Goal: Task Accomplishment & Management: Use online tool/utility

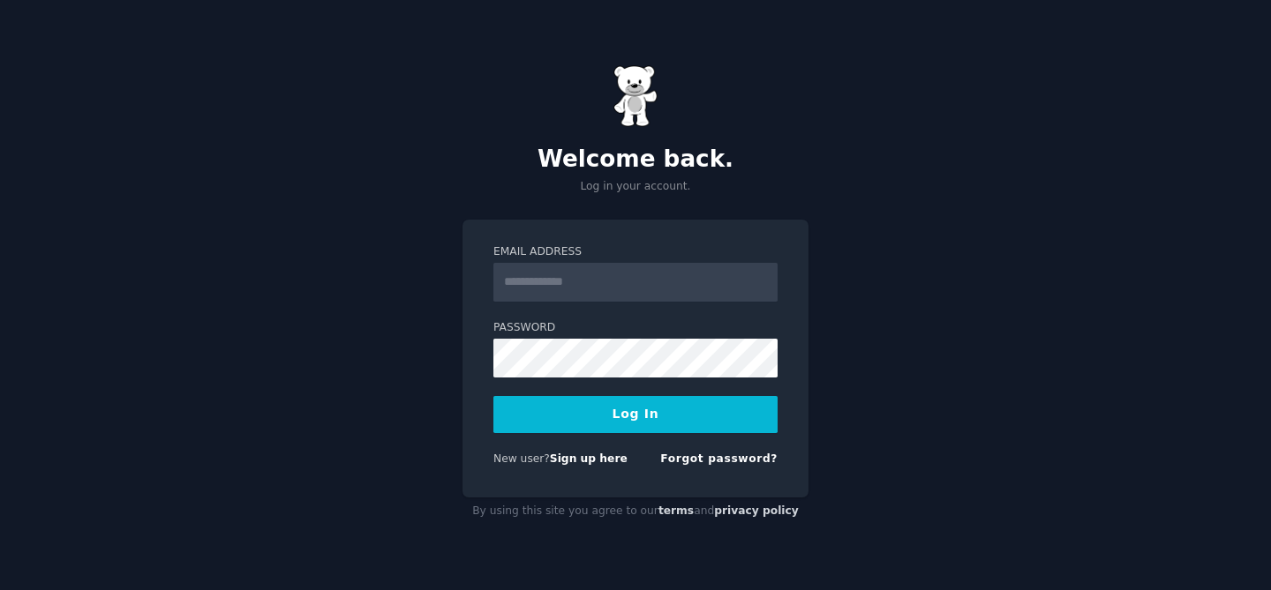
click at [657, 288] on input "Email Address" at bounding box center [635, 282] width 284 height 39
type input "**********"
click at [648, 420] on button "Log In" at bounding box center [635, 414] width 284 height 37
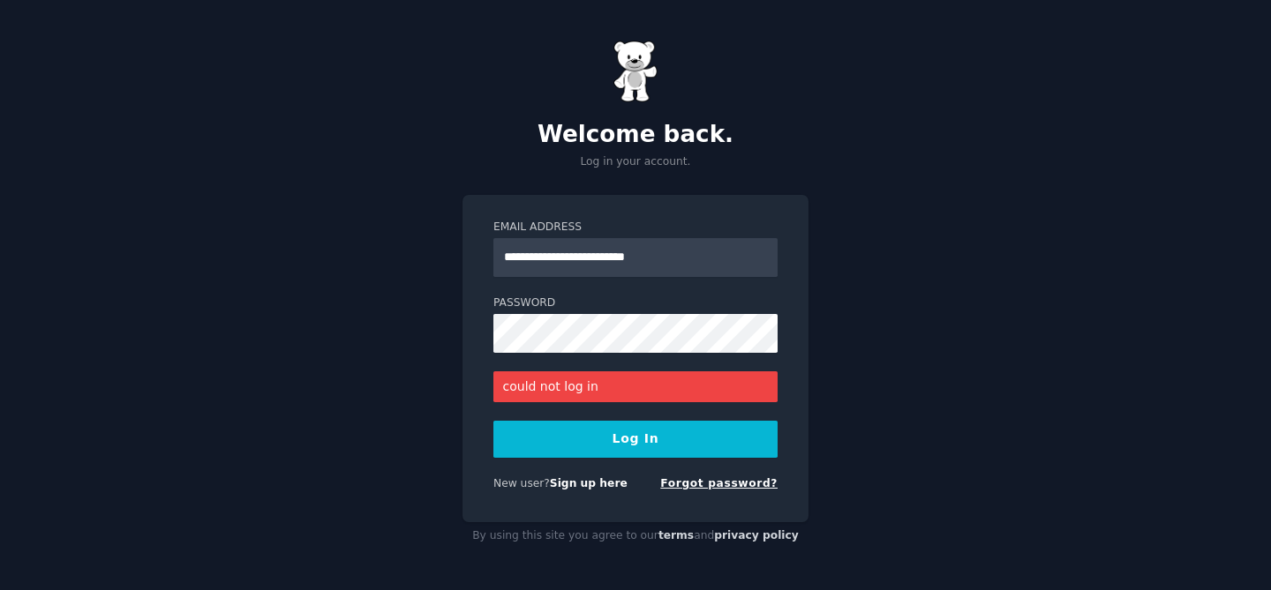
click at [707, 483] on link "Forgot password?" at bounding box center [718, 483] width 117 height 12
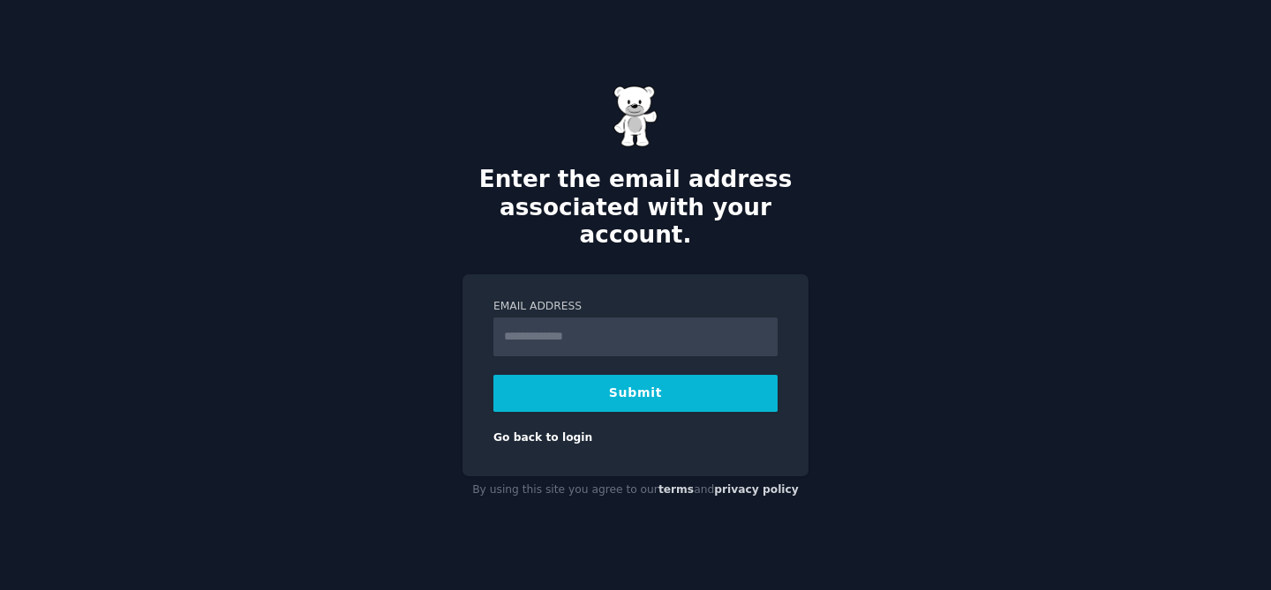
type input "**********"
click at [672, 378] on button "Submit" at bounding box center [635, 393] width 284 height 37
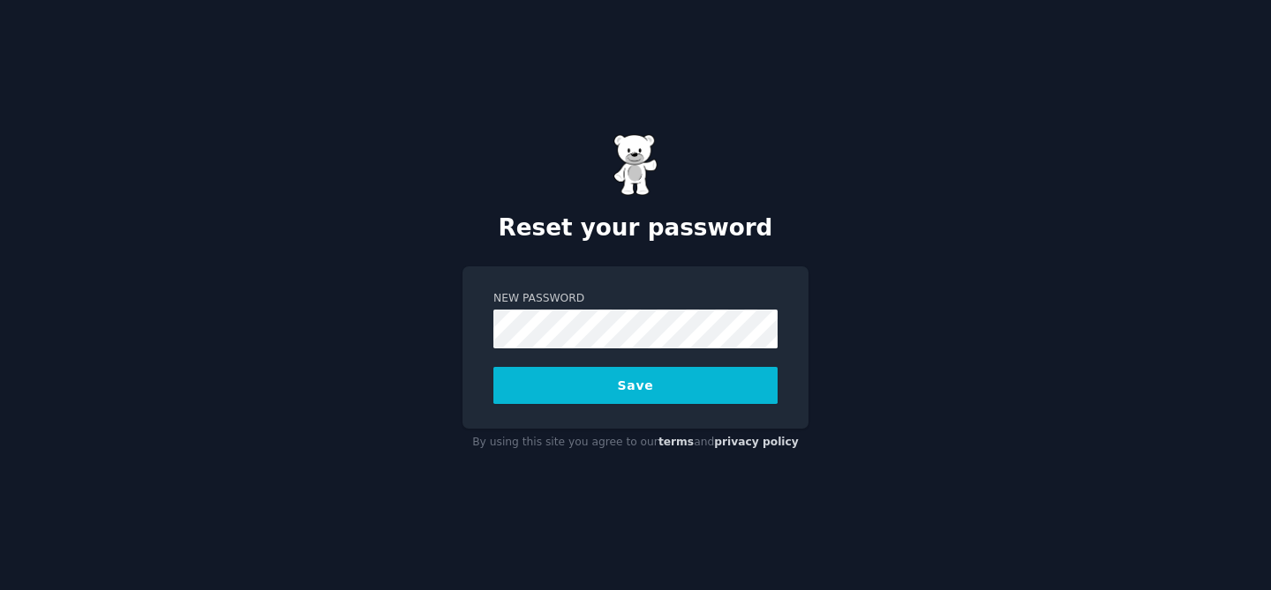
click at [421, 402] on div "Reset your password New Password Save By using this site you agree to our terms…" at bounding box center [635, 295] width 1271 height 590
click at [587, 384] on button "Save" at bounding box center [635, 385] width 284 height 37
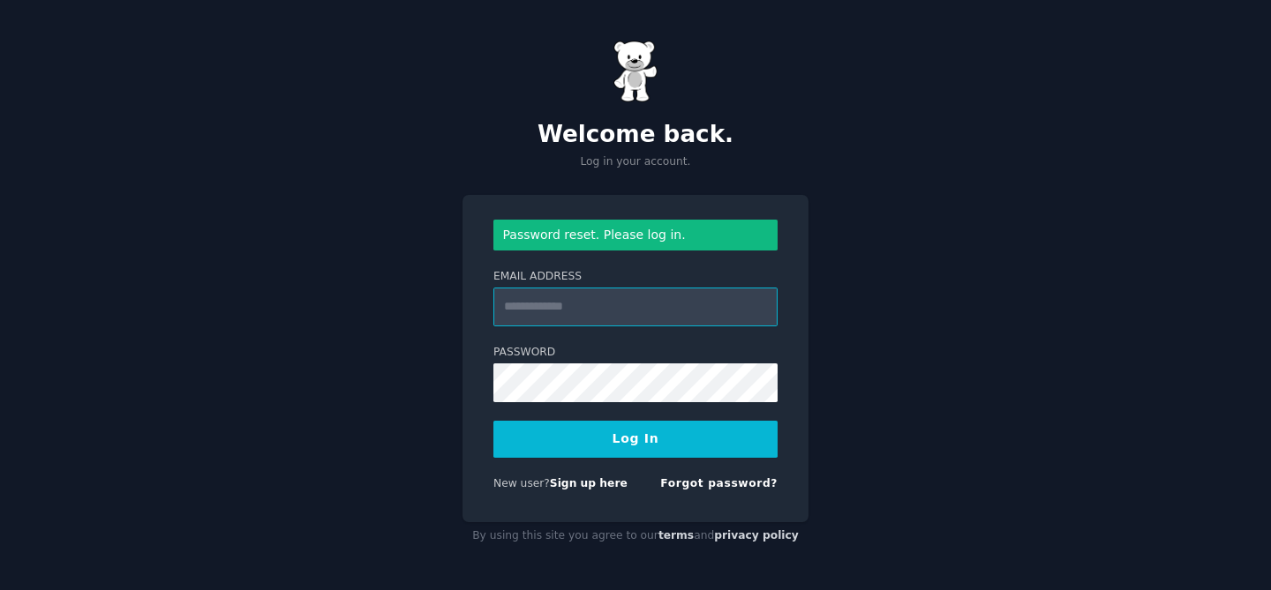
click at [528, 305] on input "Email Address" at bounding box center [635, 307] width 284 height 39
type input "**********"
click at [464, 419] on div "**********" at bounding box center [635, 359] width 346 height 328
click at [552, 427] on button "Log In" at bounding box center [635, 439] width 284 height 37
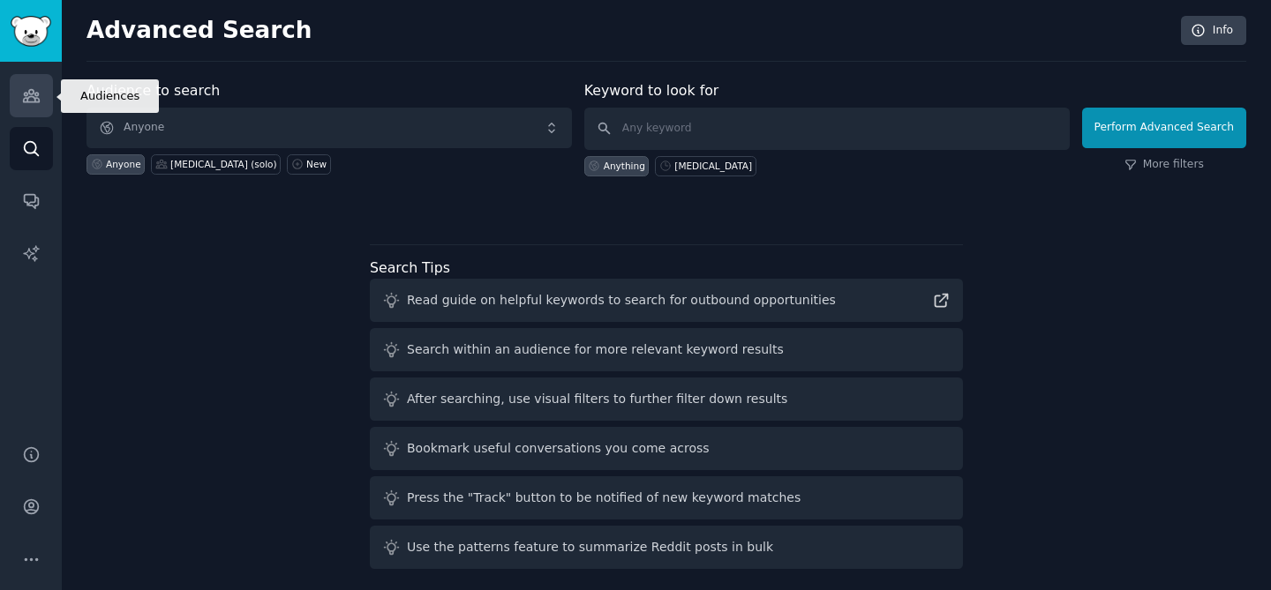
click at [39, 94] on icon "Sidebar" at bounding box center [31, 95] width 19 height 19
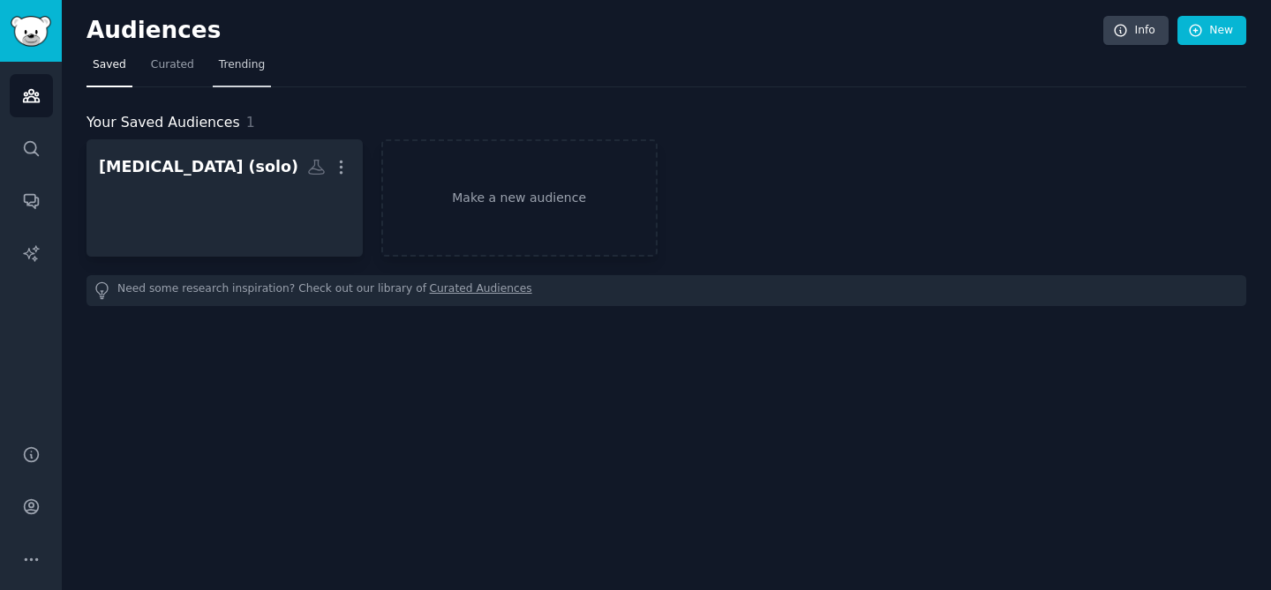
click at [234, 68] on span "Trending" at bounding box center [242, 65] width 46 height 16
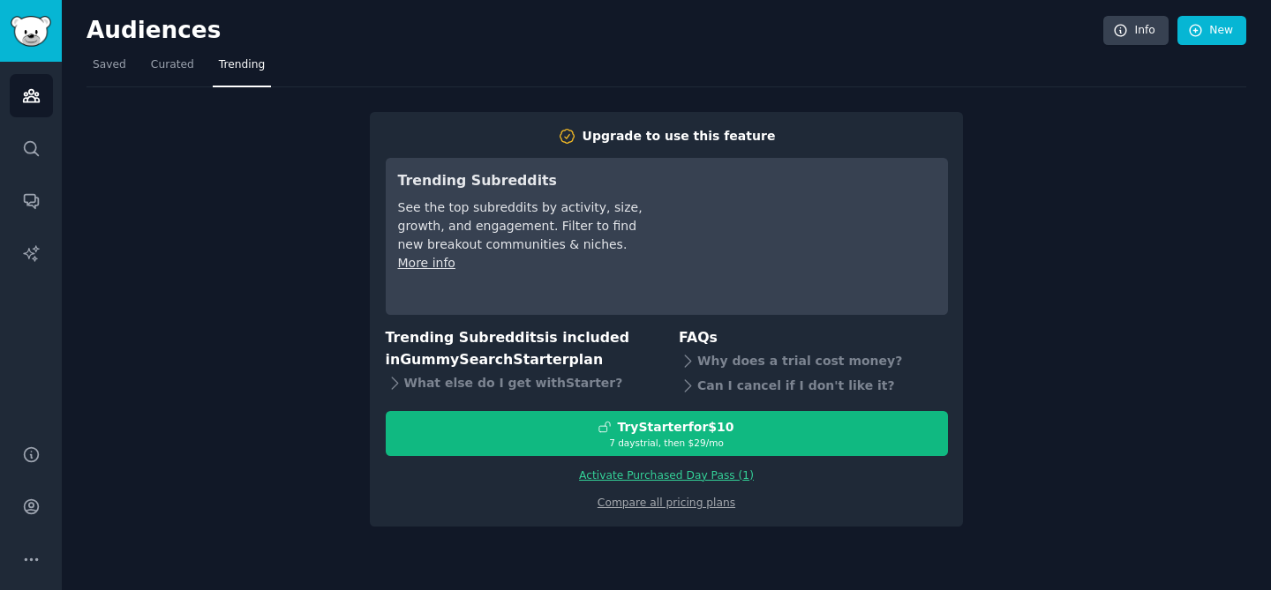
click at [623, 475] on link "Activate Purchased Day Pass ( 1 )" at bounding box center [666, 475] width 175 height 12
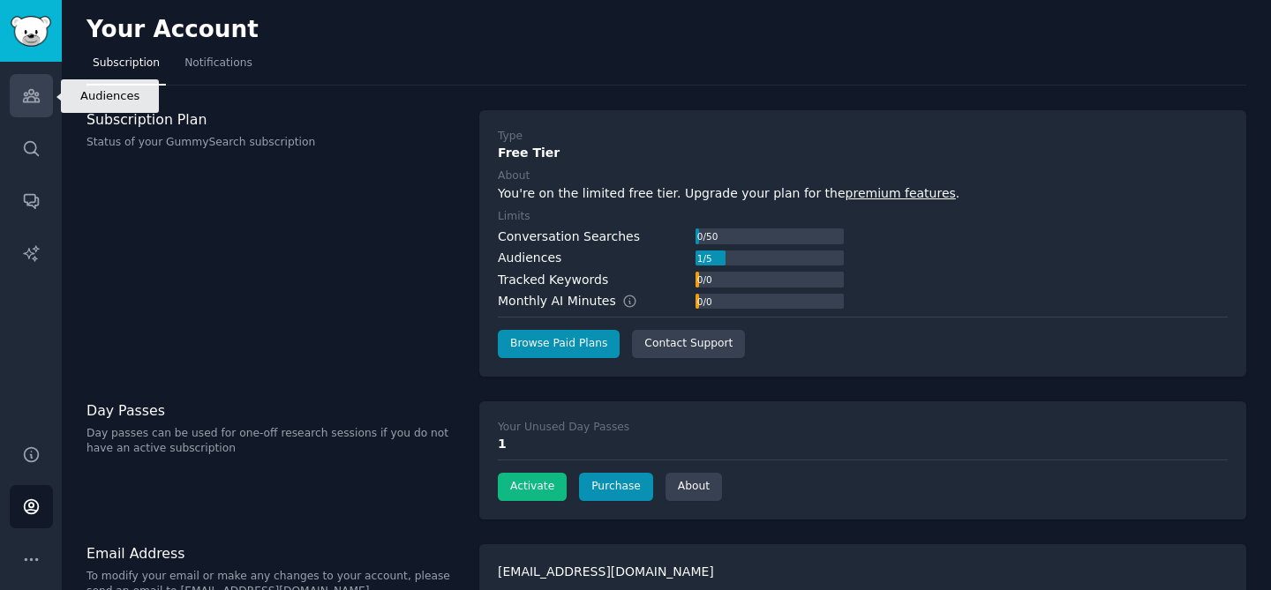
click at [36, 105] on link "Audiences" at bounding box center [31, 95] width 43 height 43
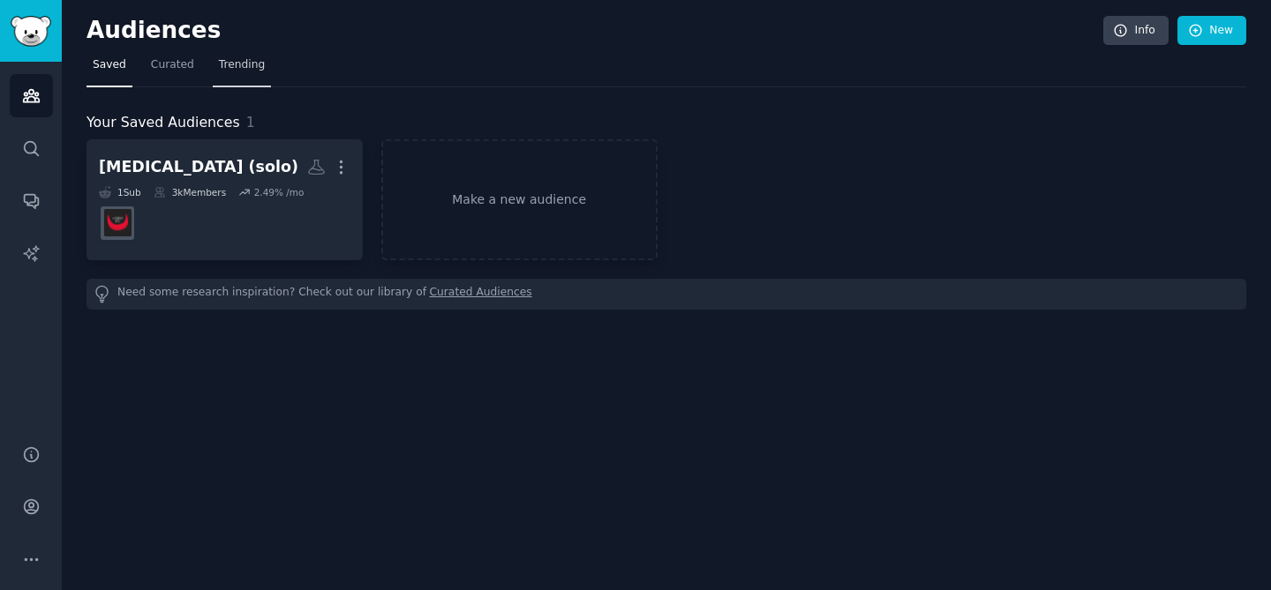
click at [253, 67] on span "Trending" at bounding box center [242, 65] width 46 height 16
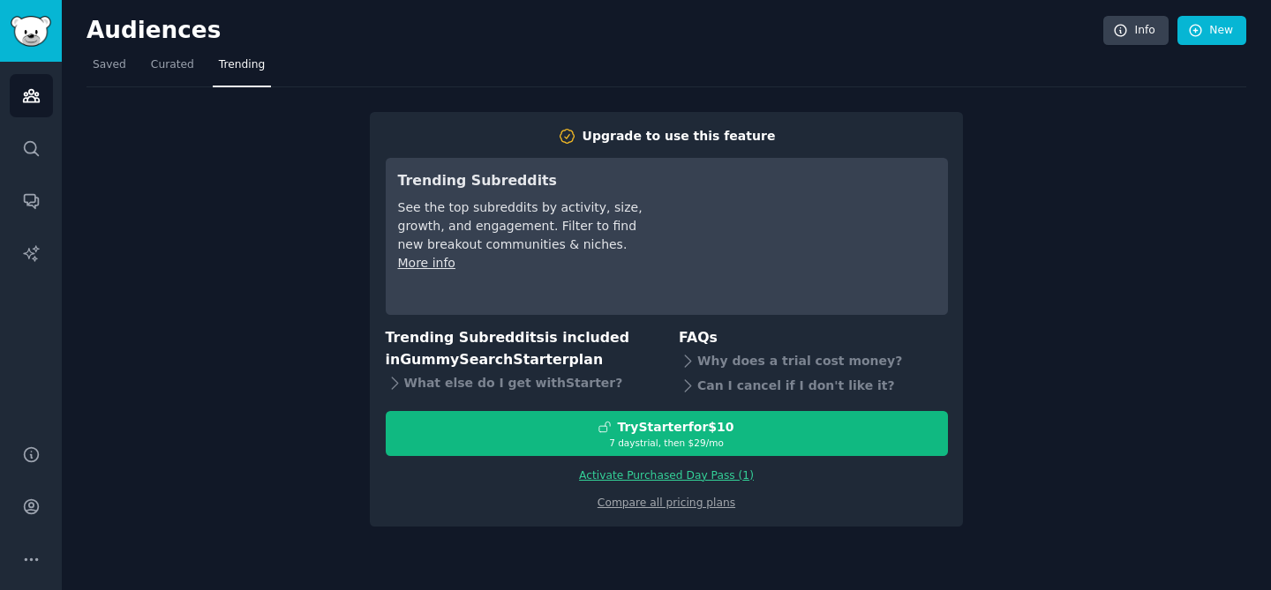
click at [634, 477] on link "Activate Purchased Day Pass ( 1 )" at bounding box center [666, 475] width 175 height 12
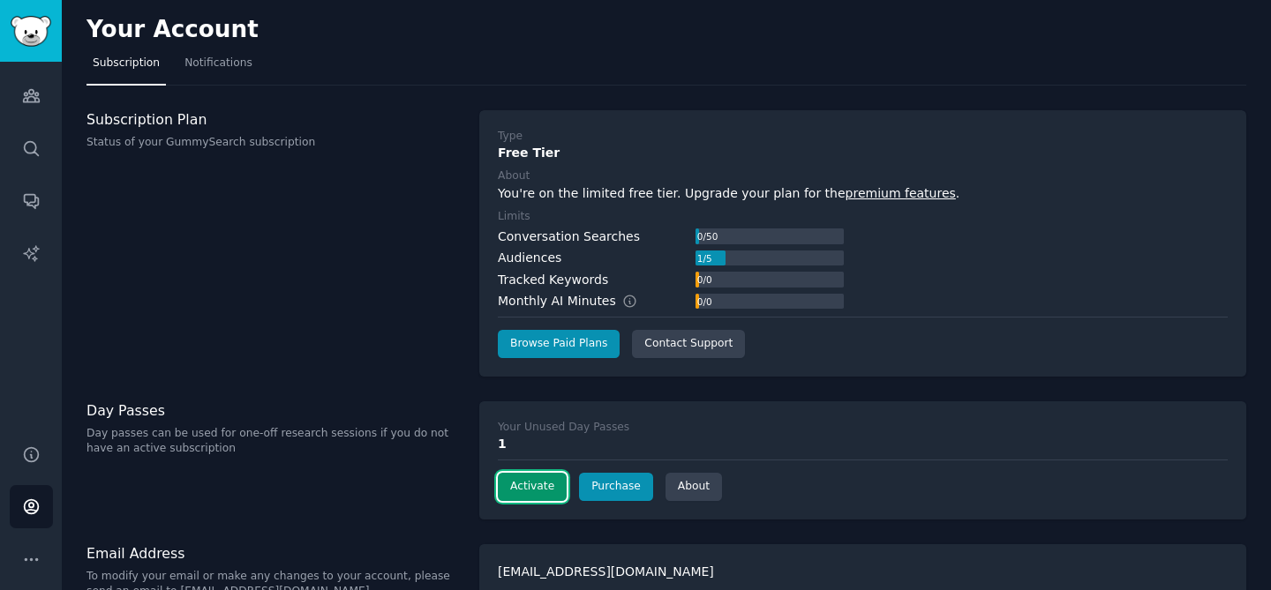
click at [529, 491] on button "Activate" at bounding box center [532, 487] width 69 height 28
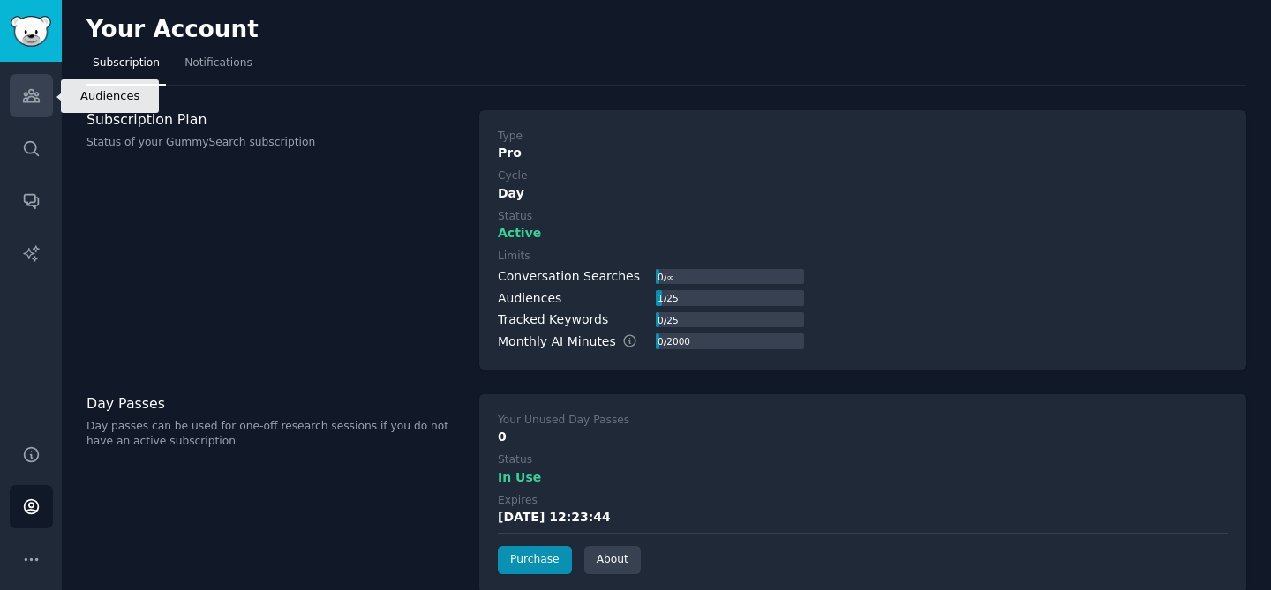
click at [42, 101] on link "Audiences" at bounding box center [31, 95] width 43 height 43
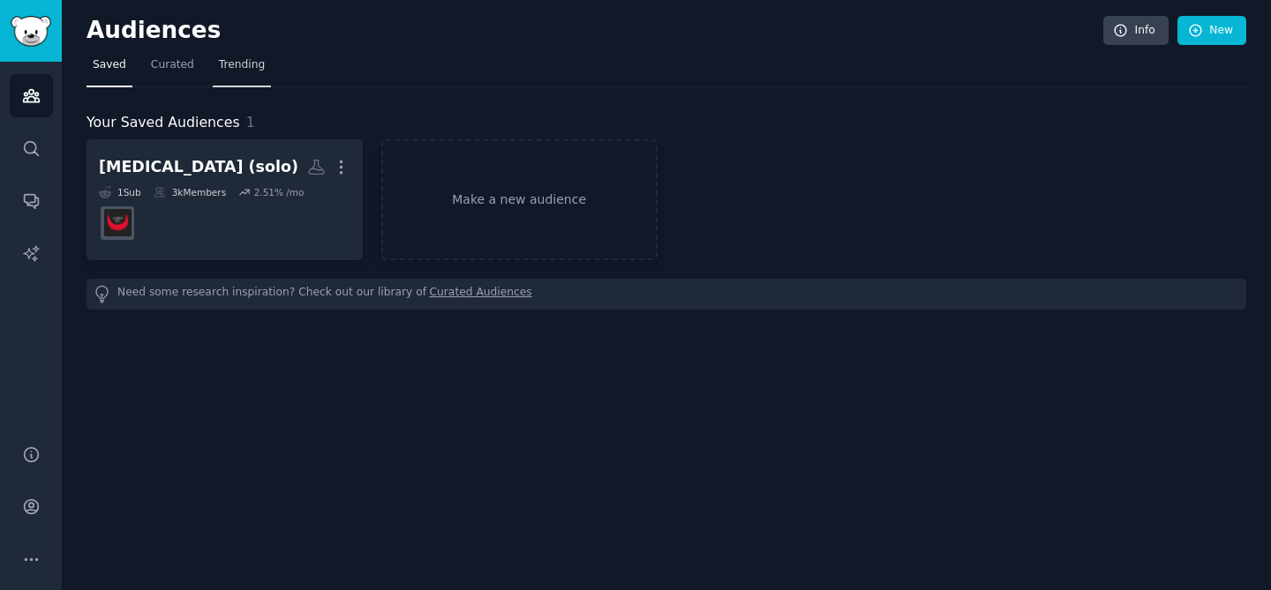
click at [233, 77] on link "Trending" at bounding box center [242, 69] width 58 height 36
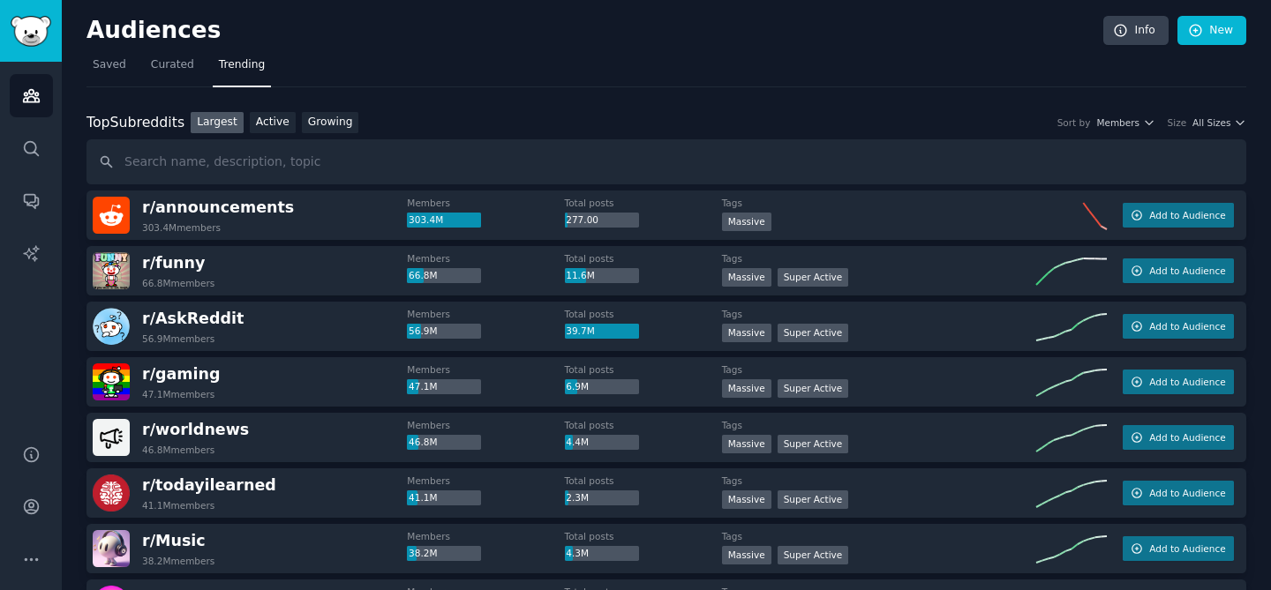
click at [356, 77] on nav "Saved Curated Trending" at bounding box center [665, 69] width 1159 height 36
click at [322, 116] on link "Growing" at bounding box center [330, 123] width 57 height 22
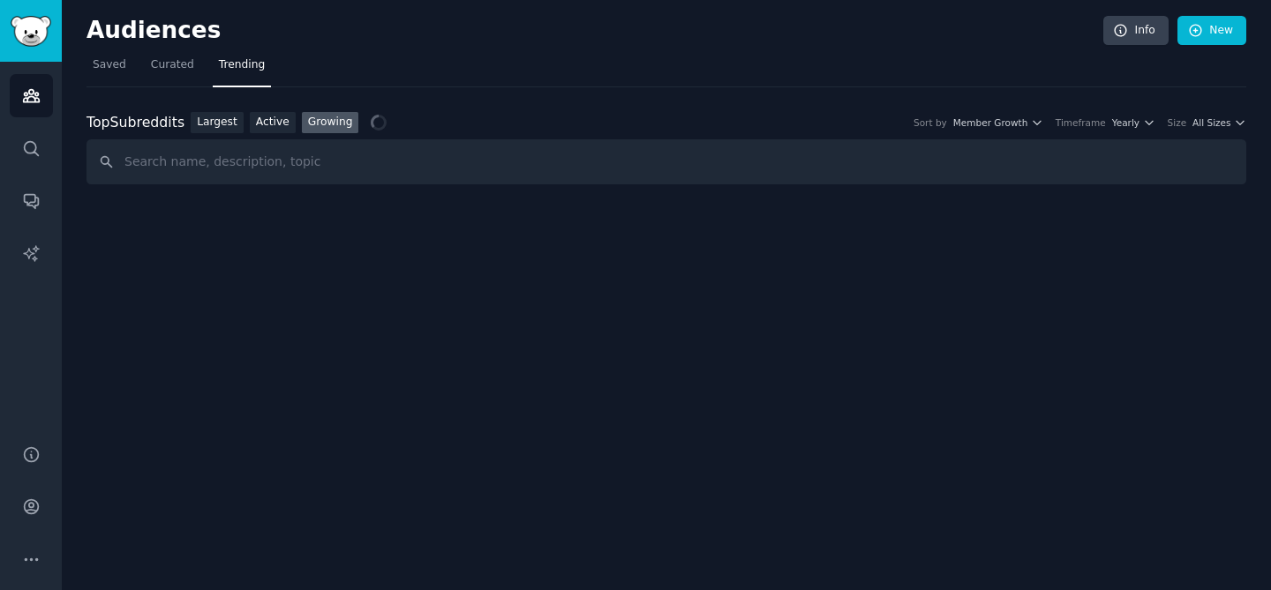
click at [975, 286] on div "Audiences Info New Saved Curated Trending Top Subreddits Top Subreddits Largest…" at bounding box center [666, 295] width 1209 height 590
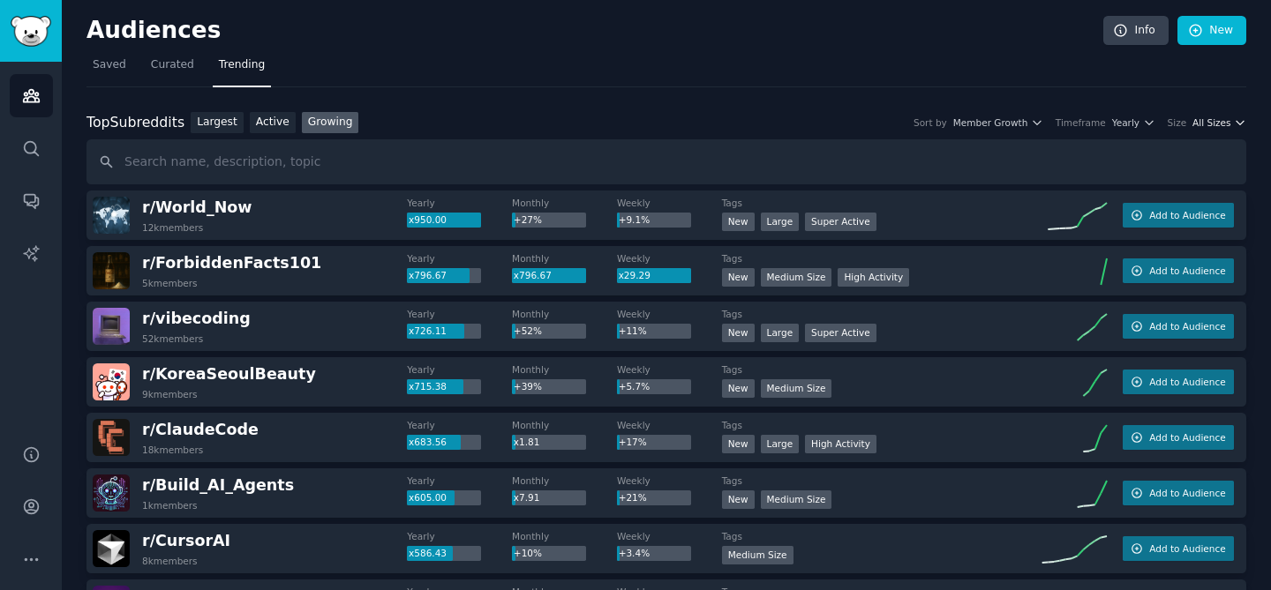
click at [1224, 122] on span "All Sizes" at bounding box center [1211, 122] width 38 height 12
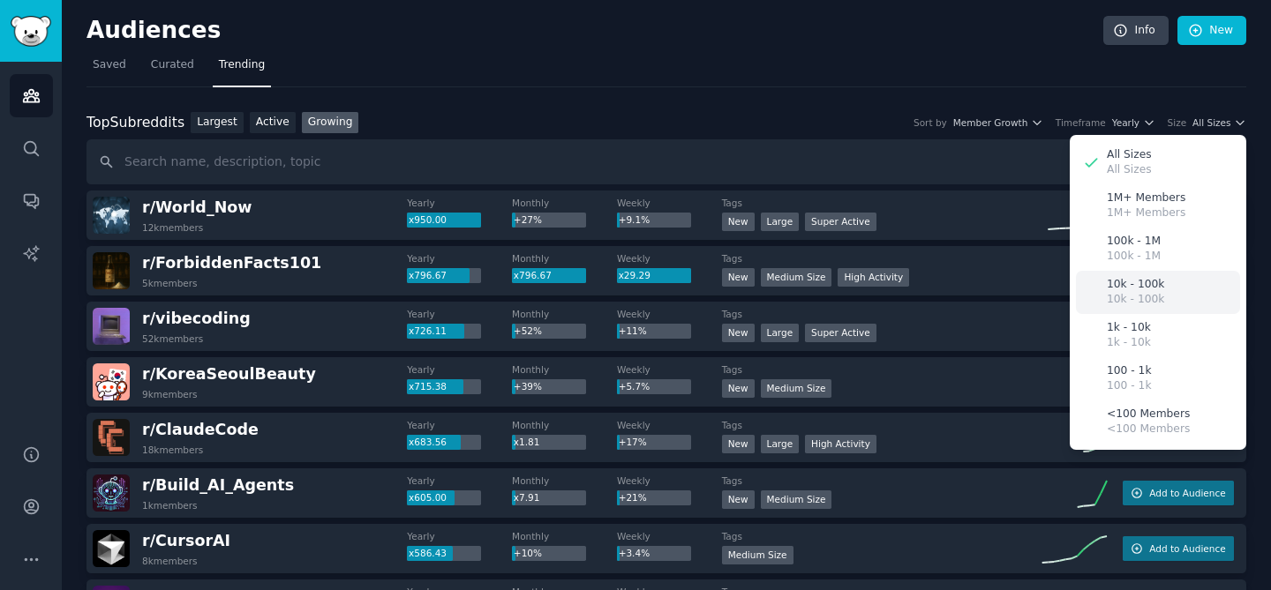
click at [1152, 298] on p "10k - 100k" at bounding box center [1135, 300] width 57 height 16
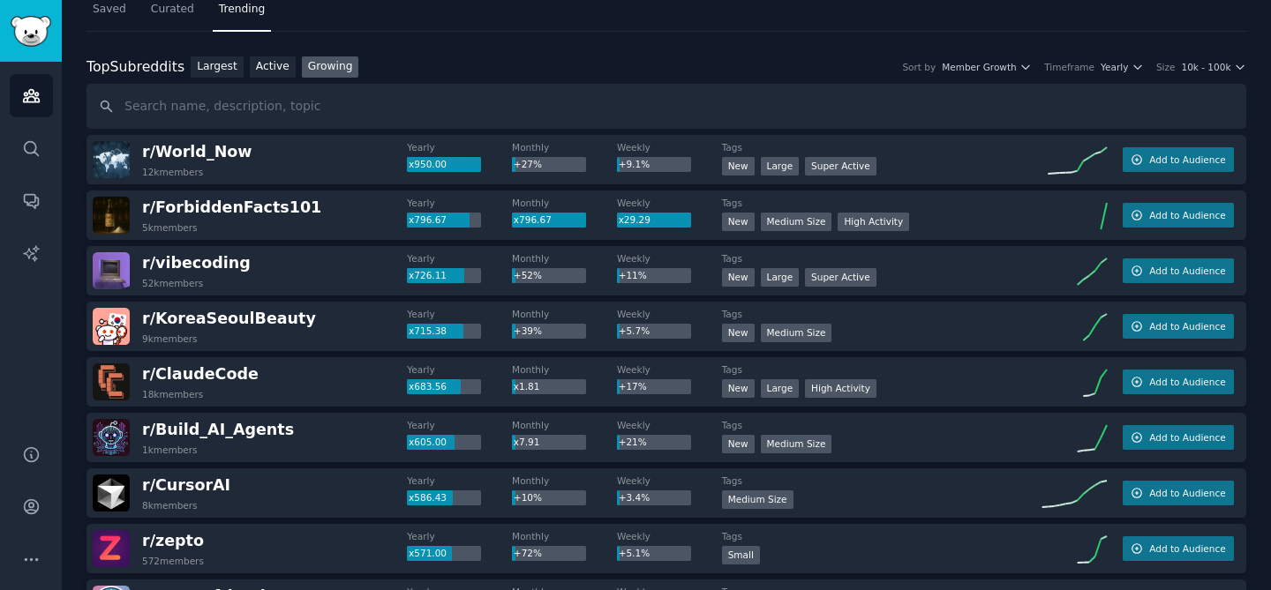
scroll to position [49, 0]
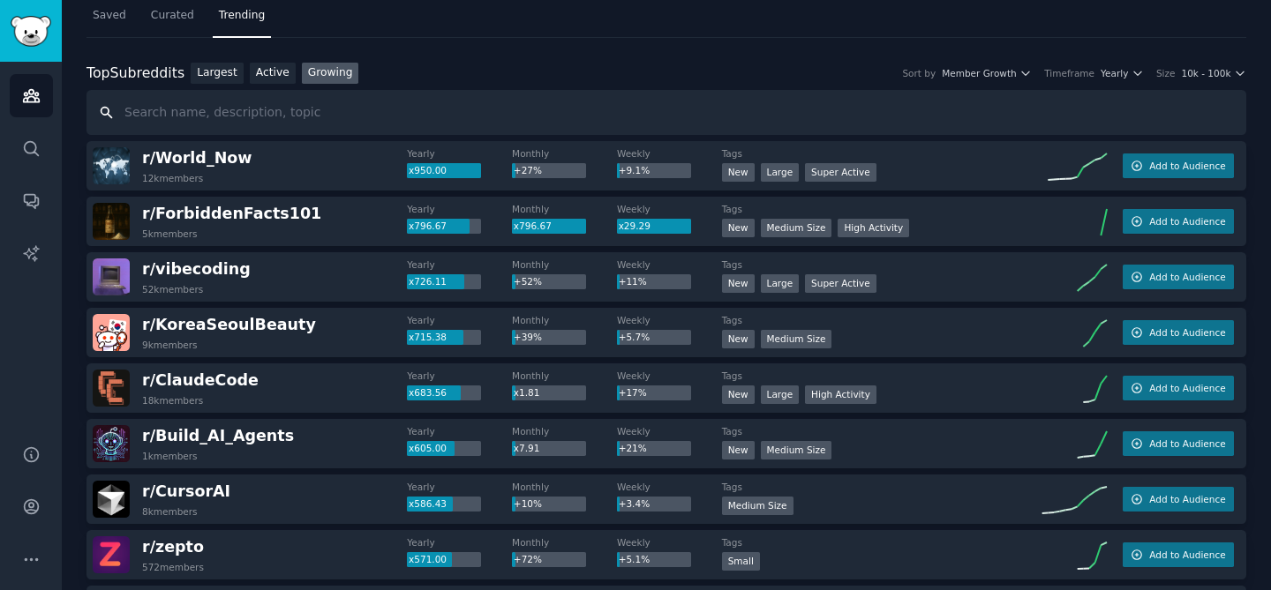
click at [211, 125] on input "text" at bounding box center [665, 112] width 1159 height 45
click at [1103, 73] on span "Yearly" at bounding box center [1113, 73] width 27 height 12
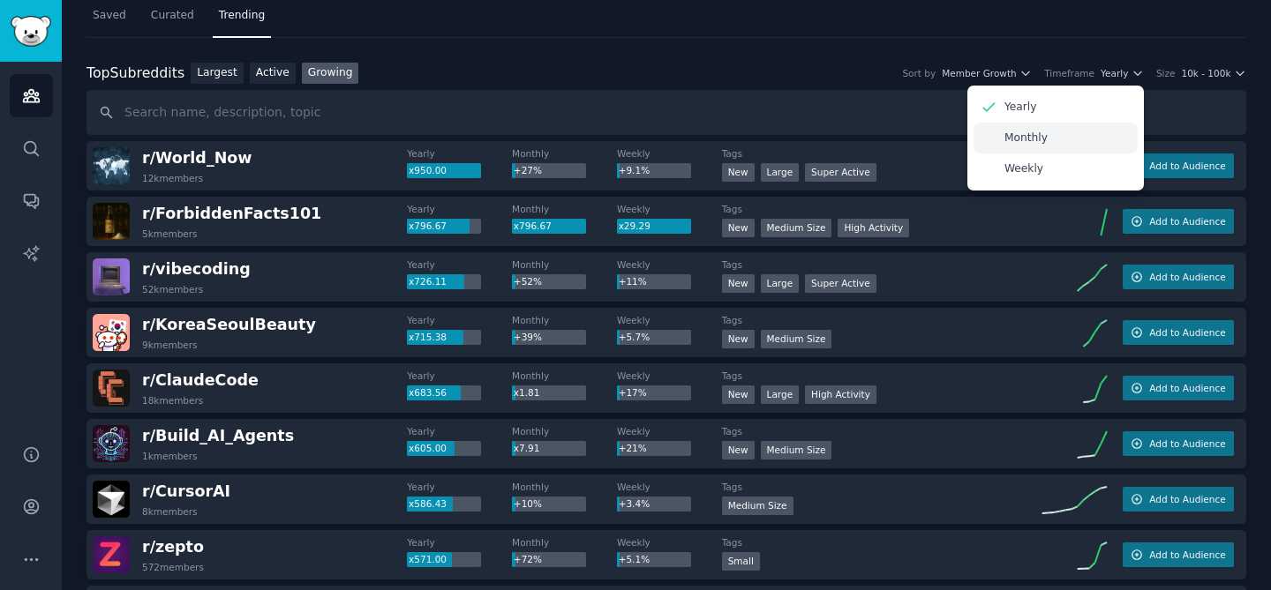
click at [1059, 142] on div "Monthly" at bounding box center [1055, 138] width 164 height 31
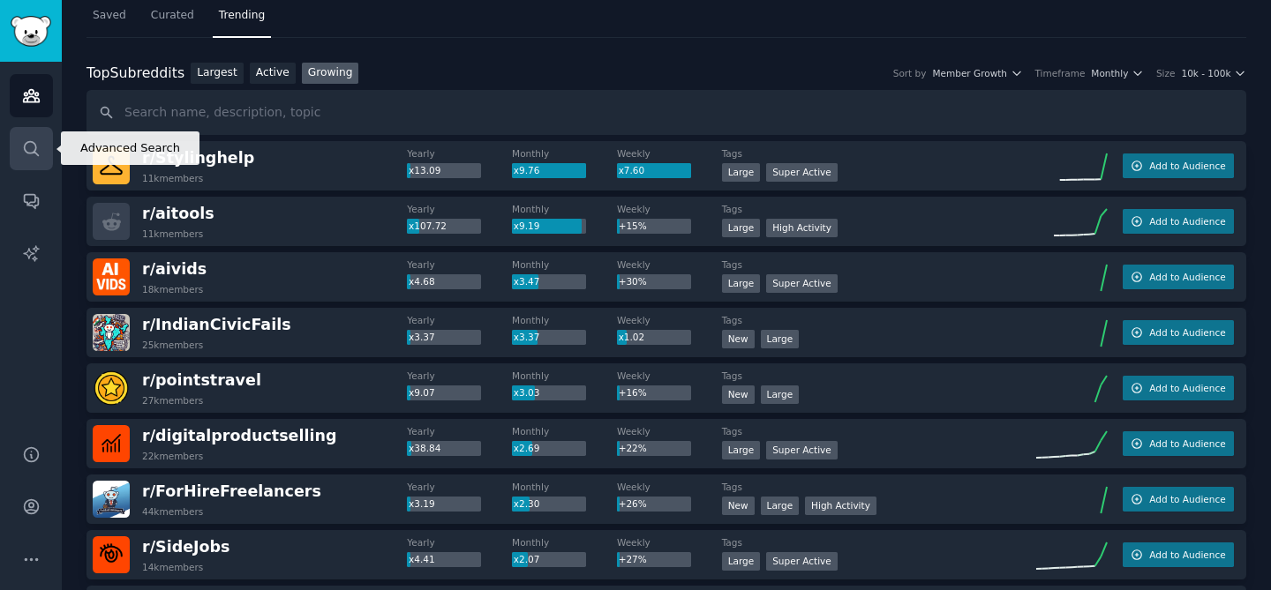
click at [37, 132] on link "Search" at bounding box center [31, 148] width 43 height 43
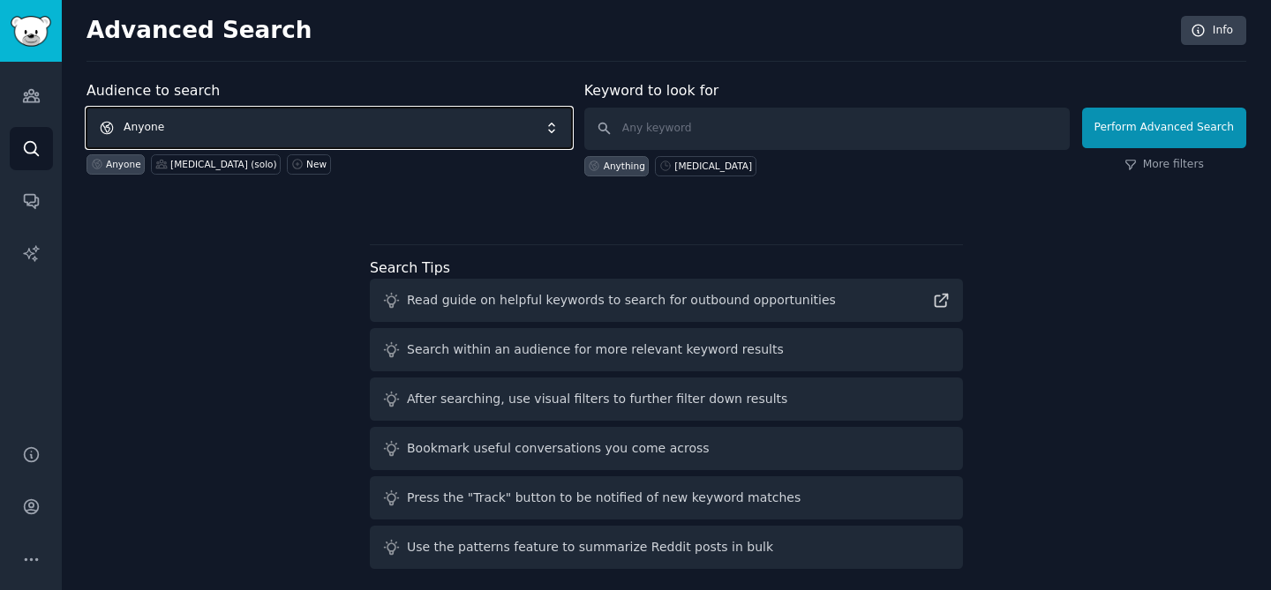
click at [129, 123] on span "Anyone" at bounding box center [328, 128] width 485 height 41
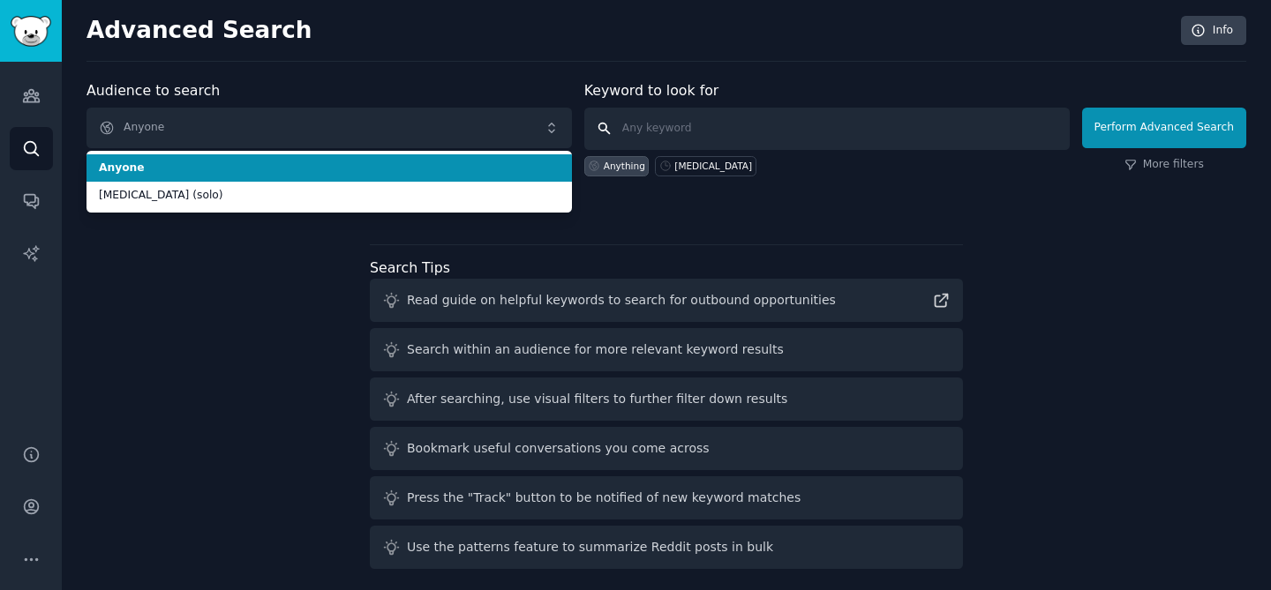
click at [665, 143] on input "text" at bounding box center [826, 129] width 485 height 42
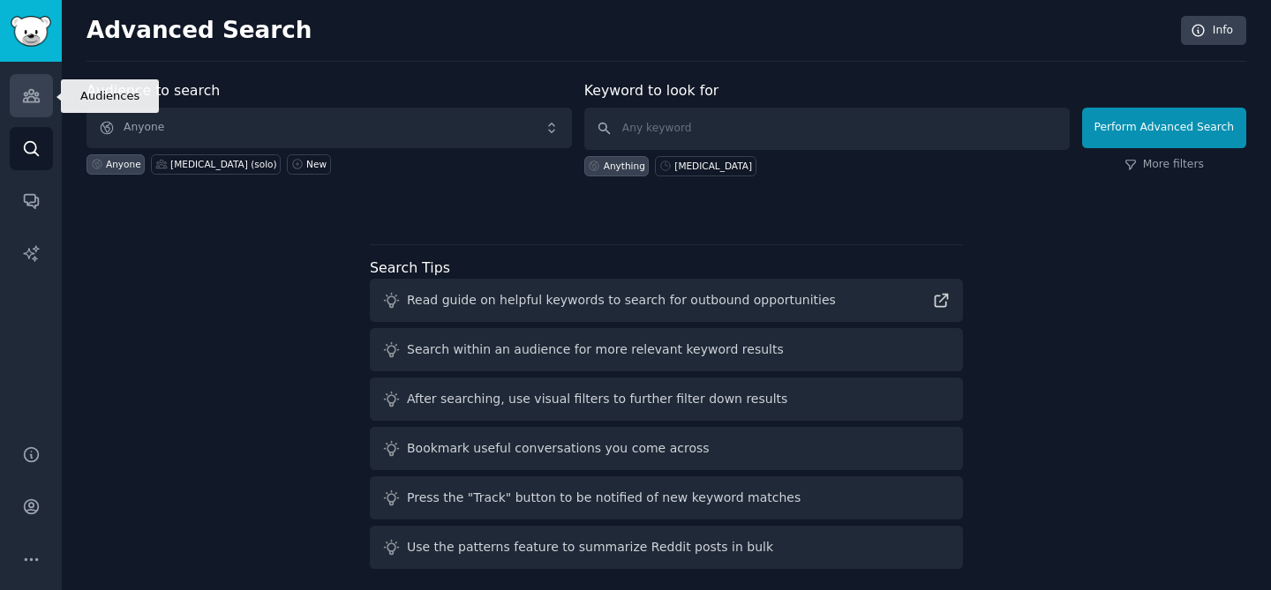
click at [31, 100] on icon "Sidebar" at bounding box center [31, 95] width 19 height 19
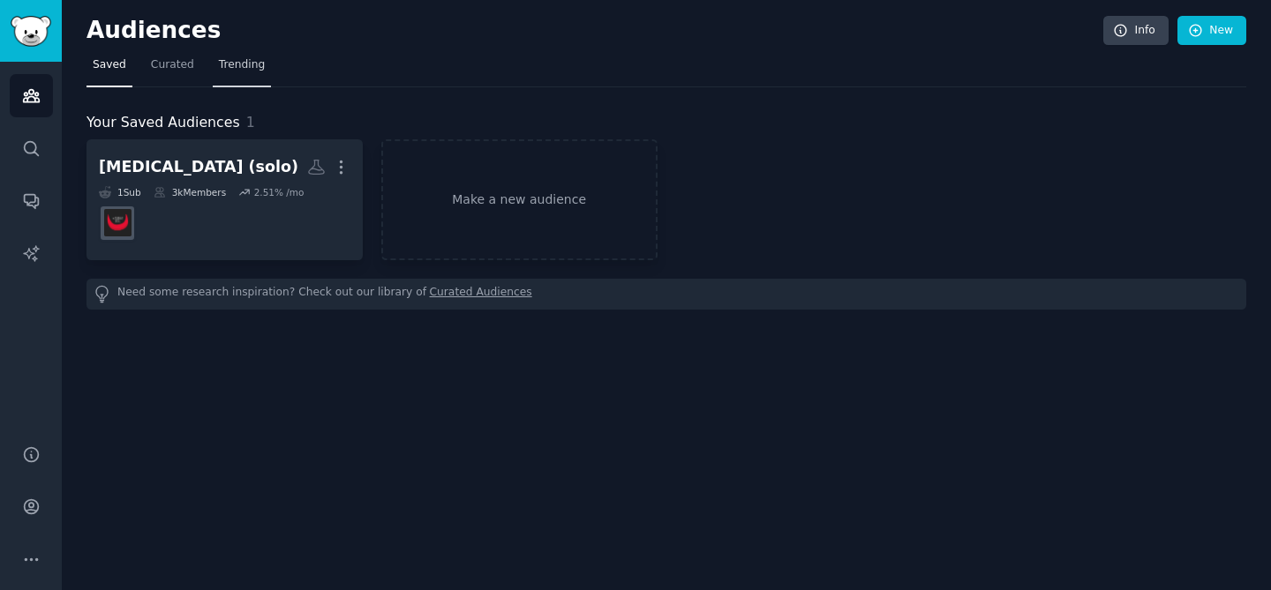
click at [247, 66] on span "Trending" at bounding box center [242, 65] width 46 height 16
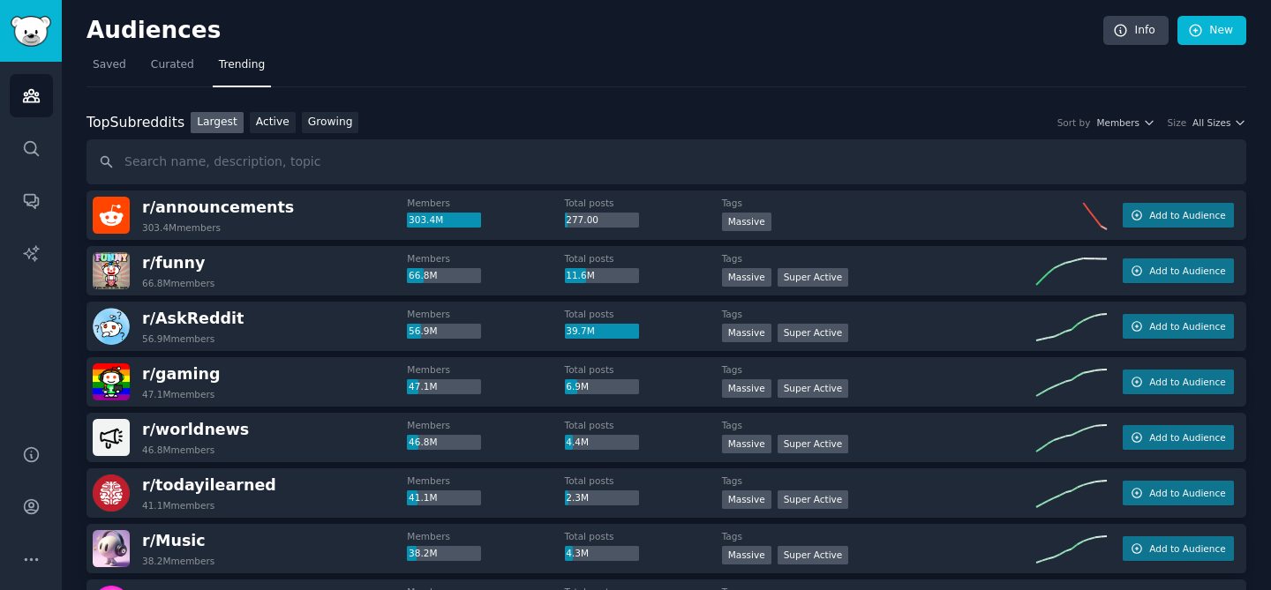
click at [292, 165] on input "text" at bounding box center [665, 161] width 1159 height 45
type input "[MEDICAL_DATA]"
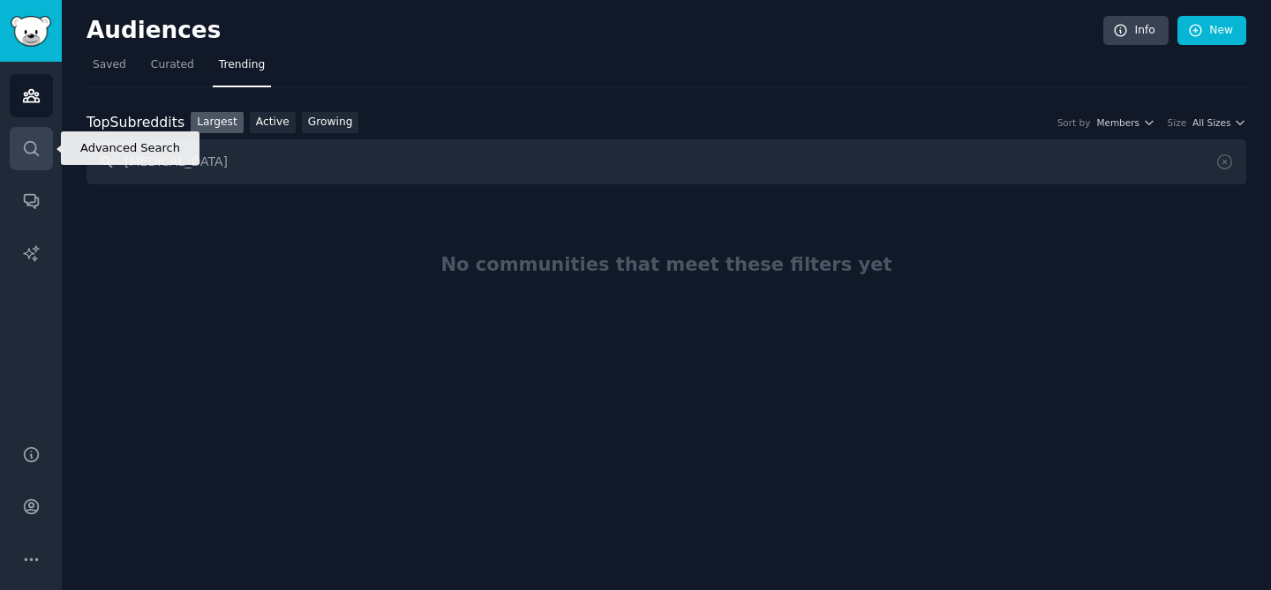
click at [39, 153] on icon "Sidebar" at bounding box center [31, 148] width 19 height 19
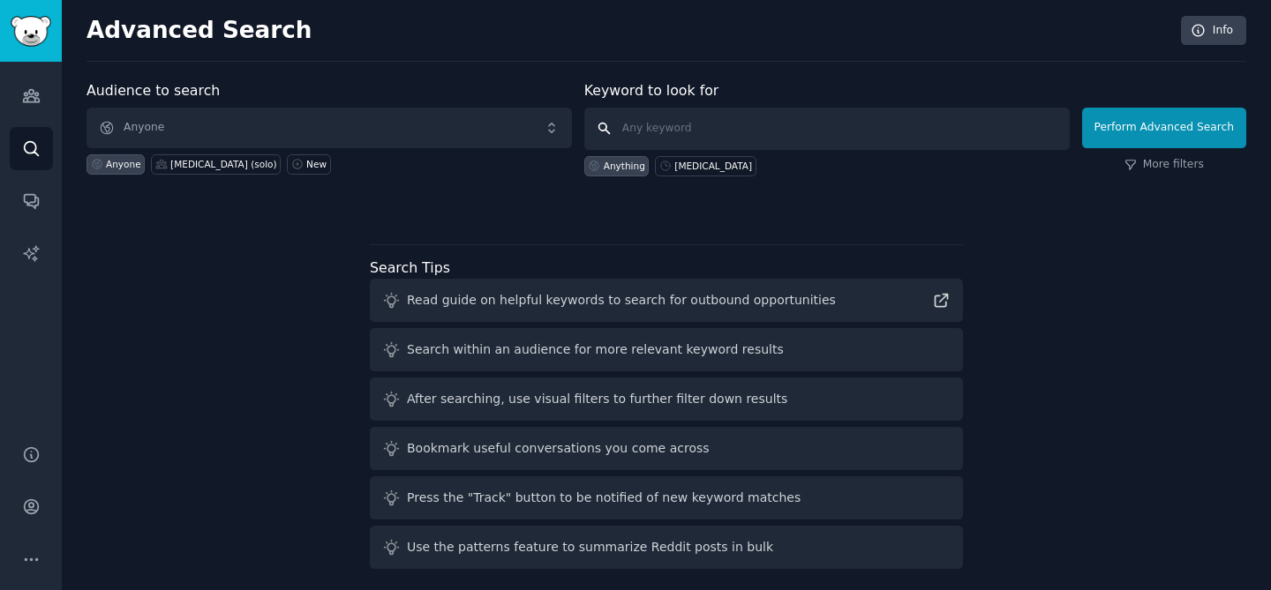
click at [709, 135] on input "text" at bounding box center [826, 129] width 485 height 42
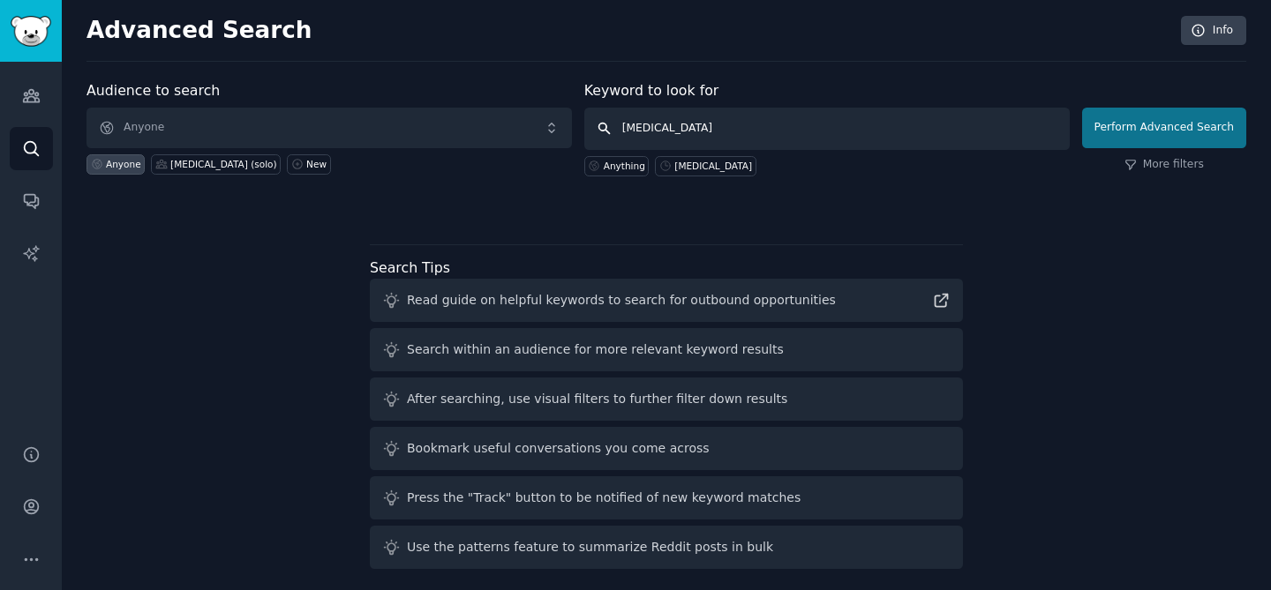
type input "[MEDICAL_DATA]"
click at [1144, 140] on button "Perform Advanced Search" at bounding box center [1164, 128] width 164 height 41
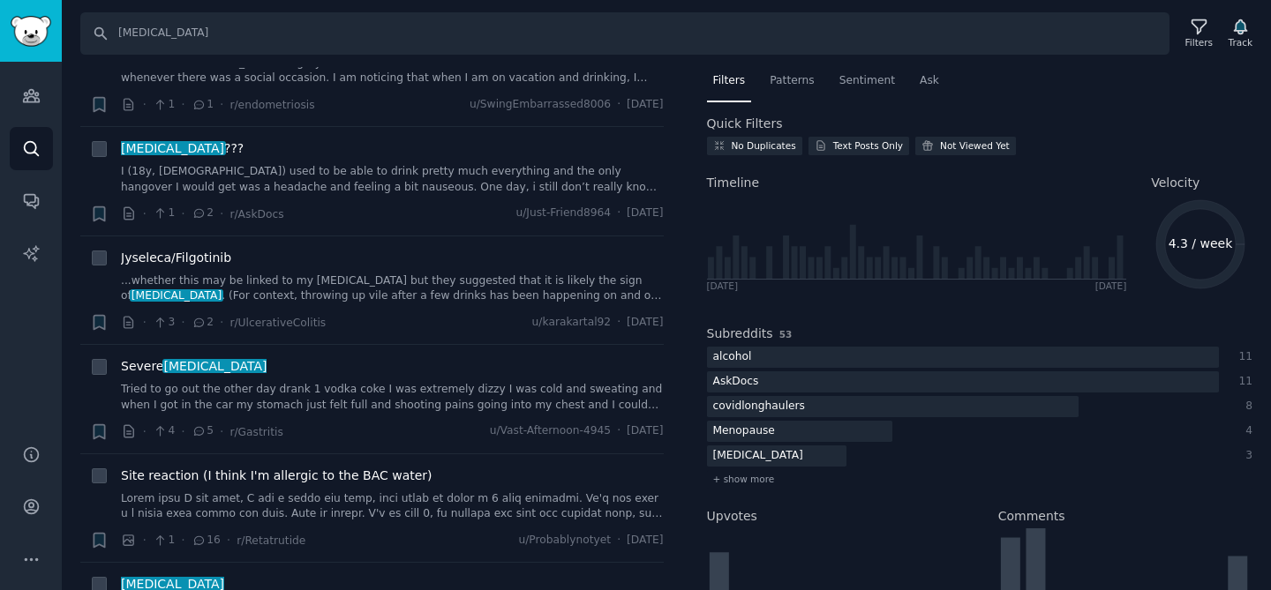
scroll to position [660, 0]
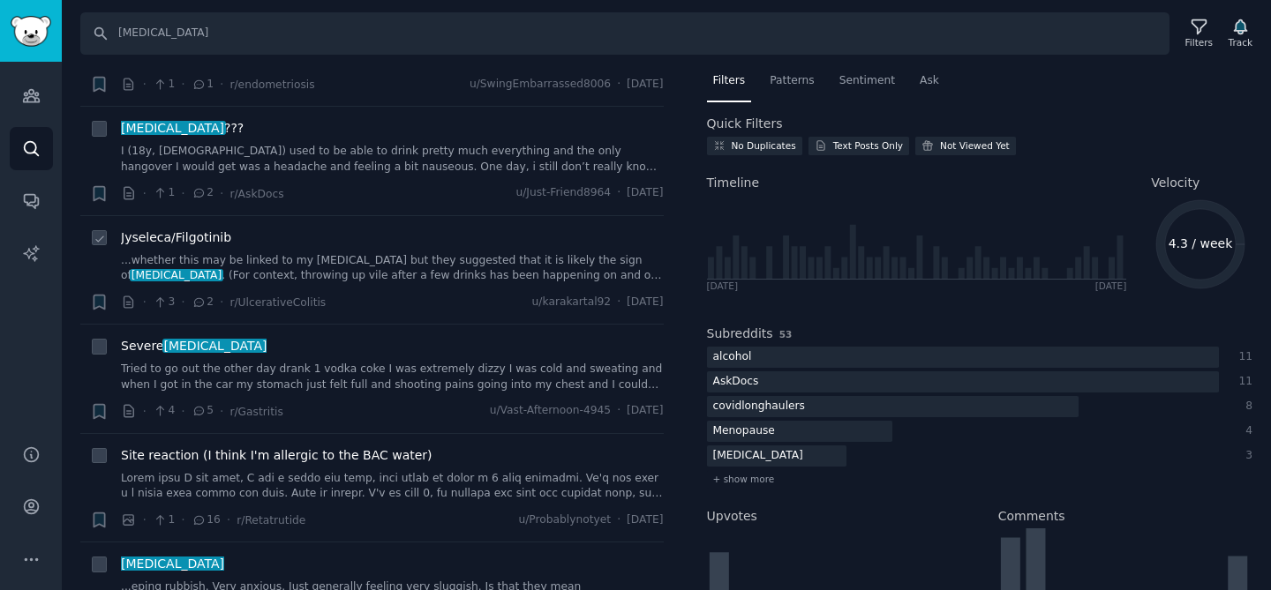
click at [230, 259] on link "...whether this may be linked to my [MEDICAL_DATA] but they suggested that it i…" at bounding box center [392, 268] width 543 height 31
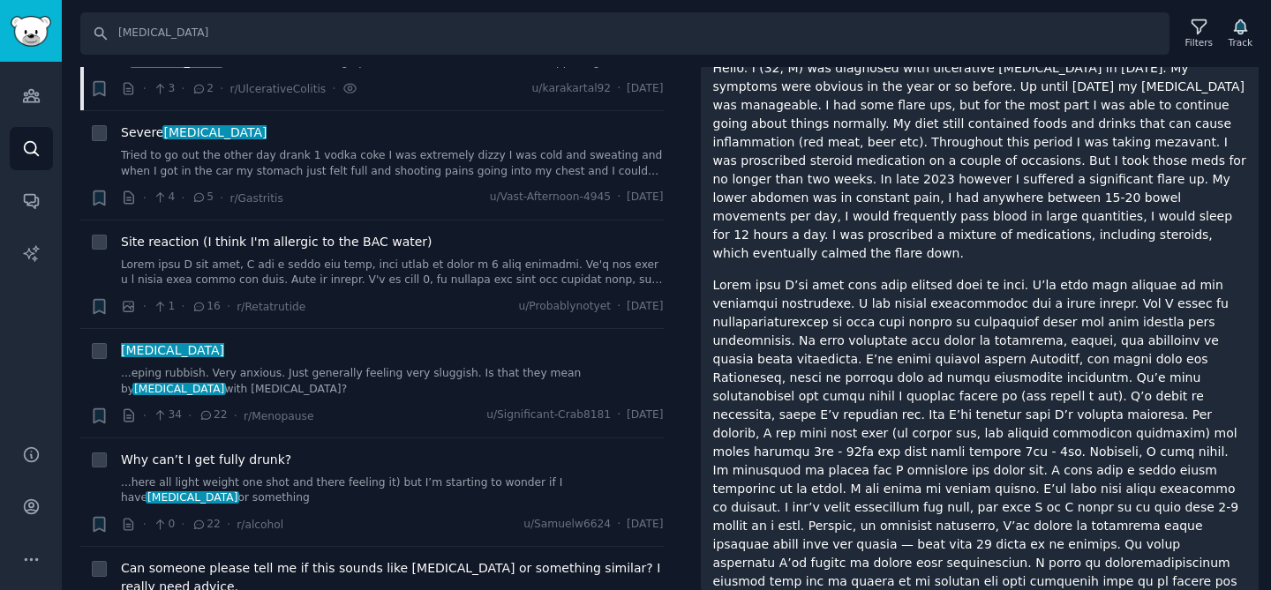
scroll to position [341, 0]
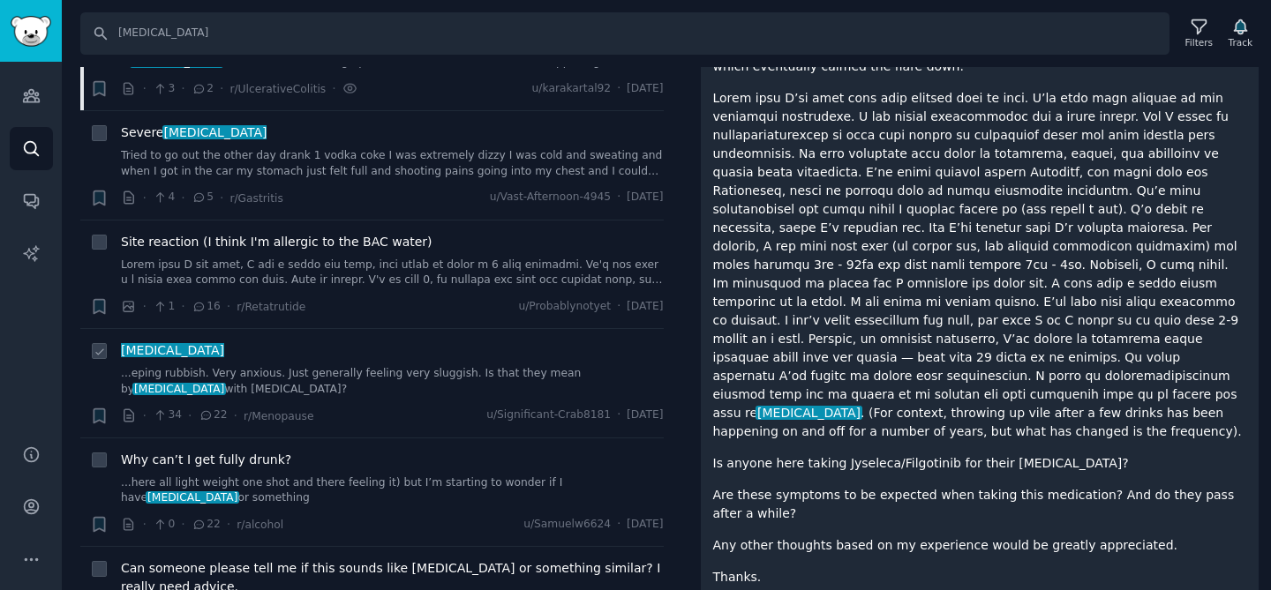
click at [294, 359] on div "[MEDICAL_DATA]" at bounding box center [392, 350] width 543 height 19
click at [25, 98] on icon "Sidebar" at bounding box center [31, 96] width 16 height 12
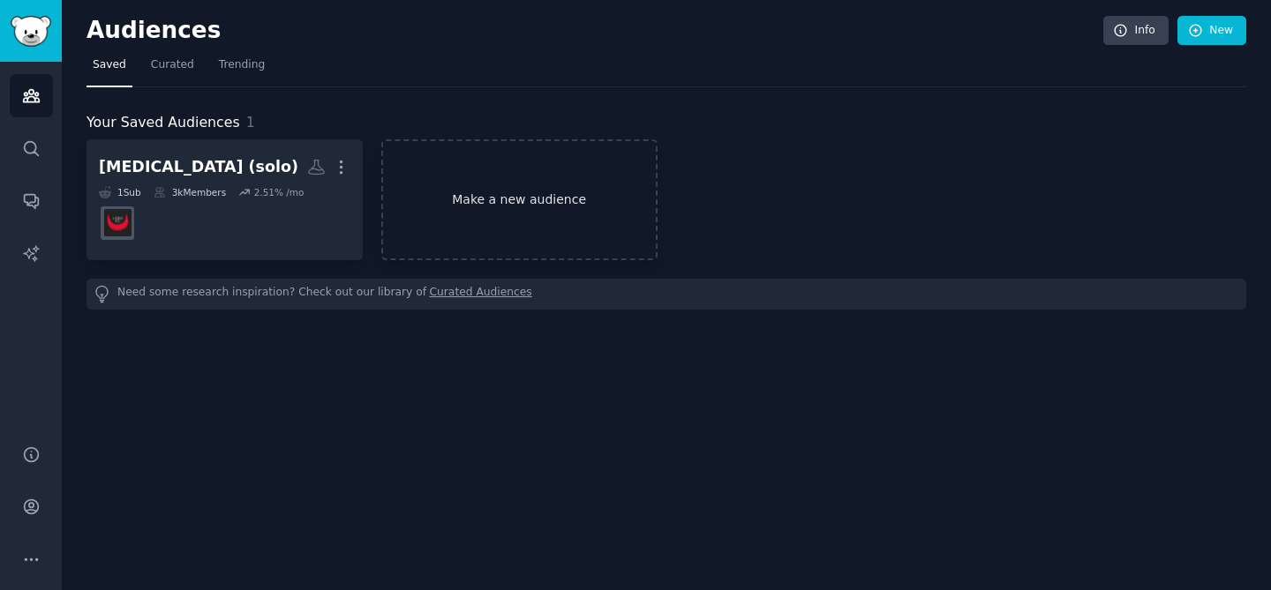
click at [516, 200] on link "Make a new audience" at bounding box center [519, 199] width 276 height 121
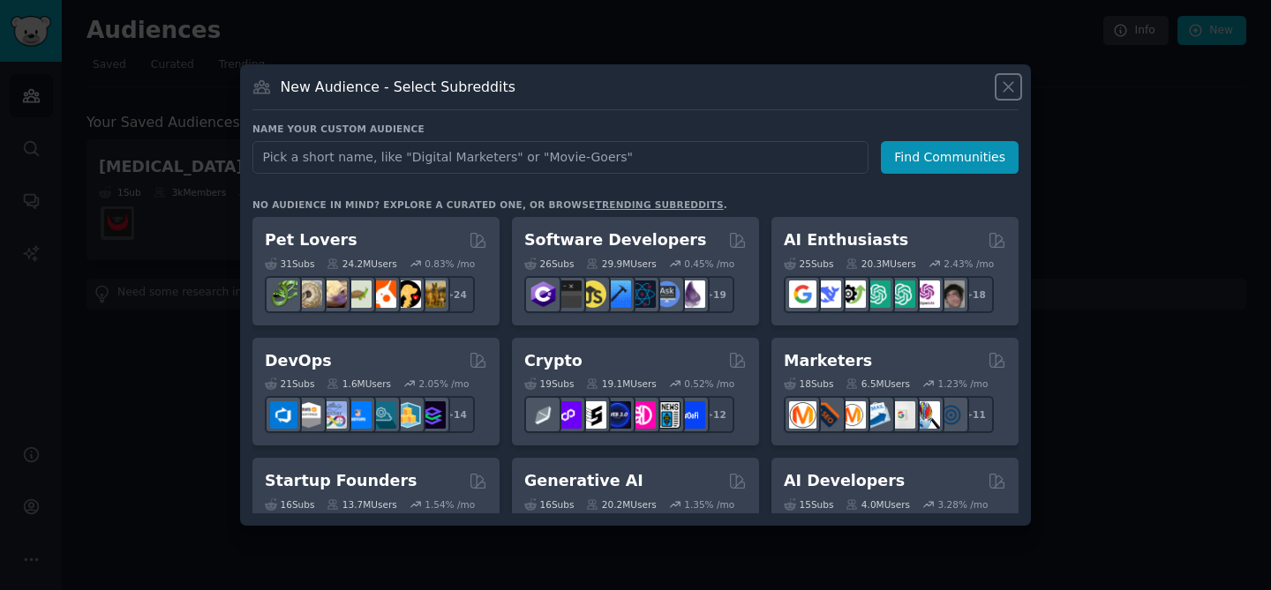
click at [1009, 78] on icon at bounding box center [1008, 87] width 19 height 19
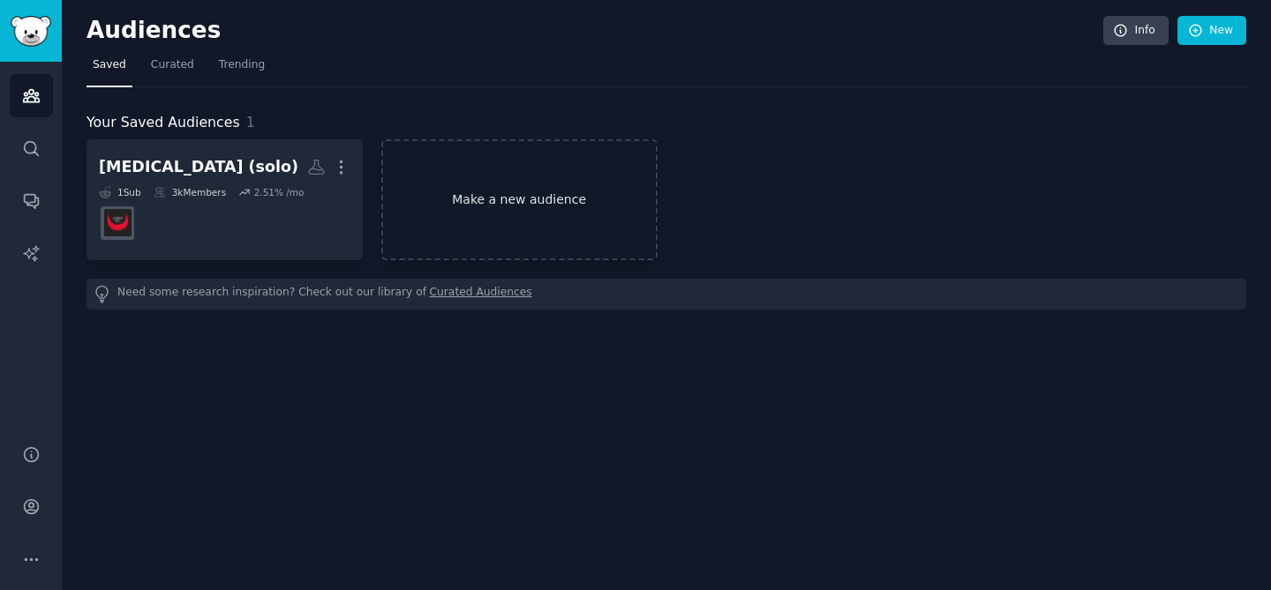
click at [387, 215] on link "Make a new audience" at bounding box center [519, 199] width 276 height 121
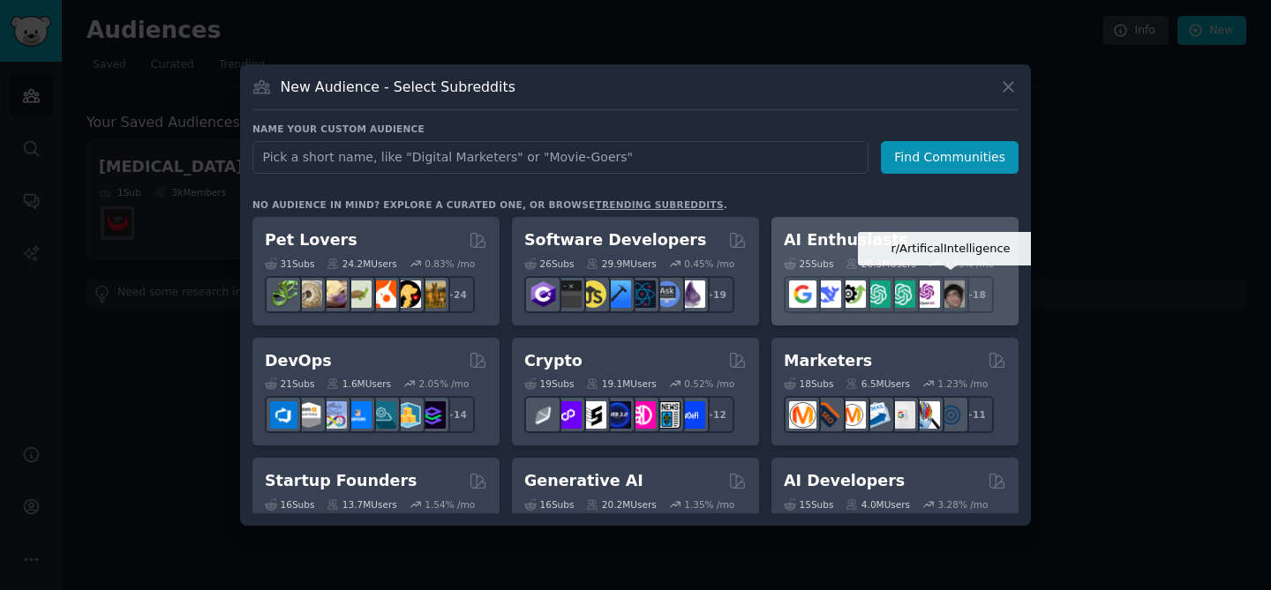
scroll to position [185, 0]
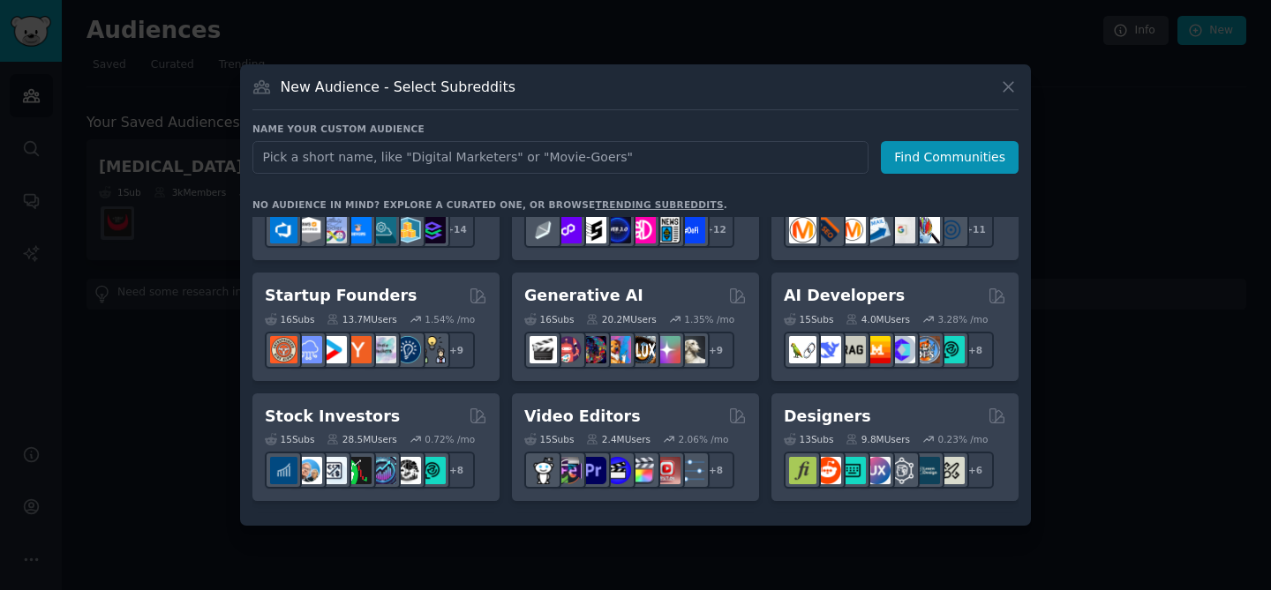
click at [1144, 167] on div at bounding box center [635, 295] width 1271 height 590
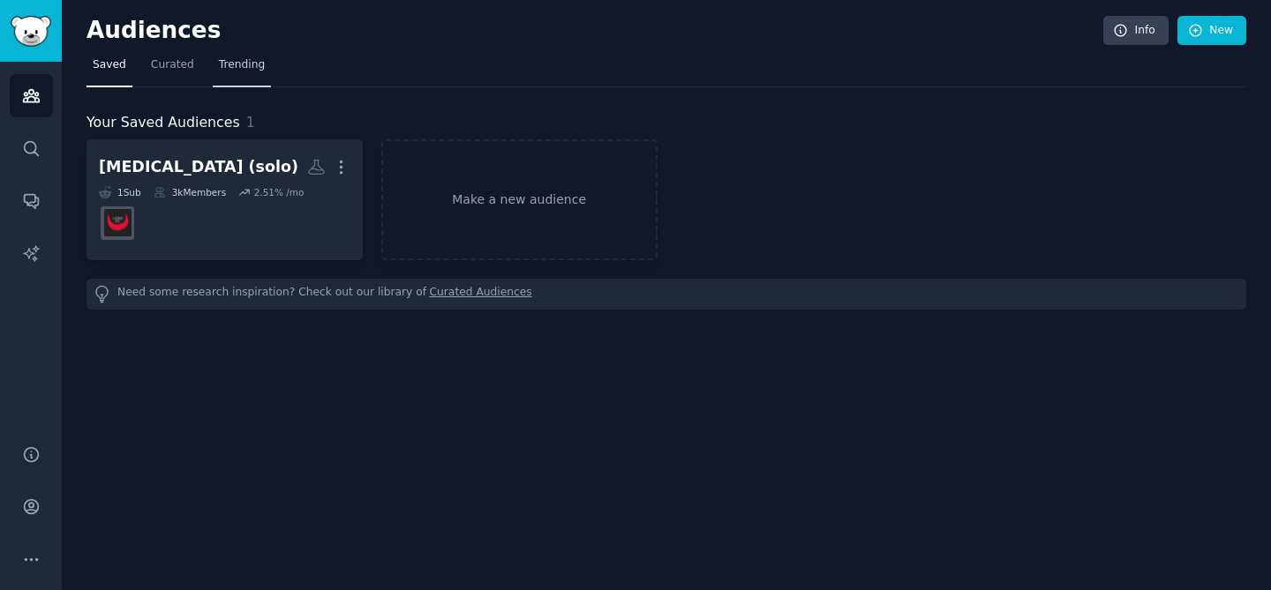
click at [214, 76] on link "Trending" at bounding box center [242, 69] width 58 height 36
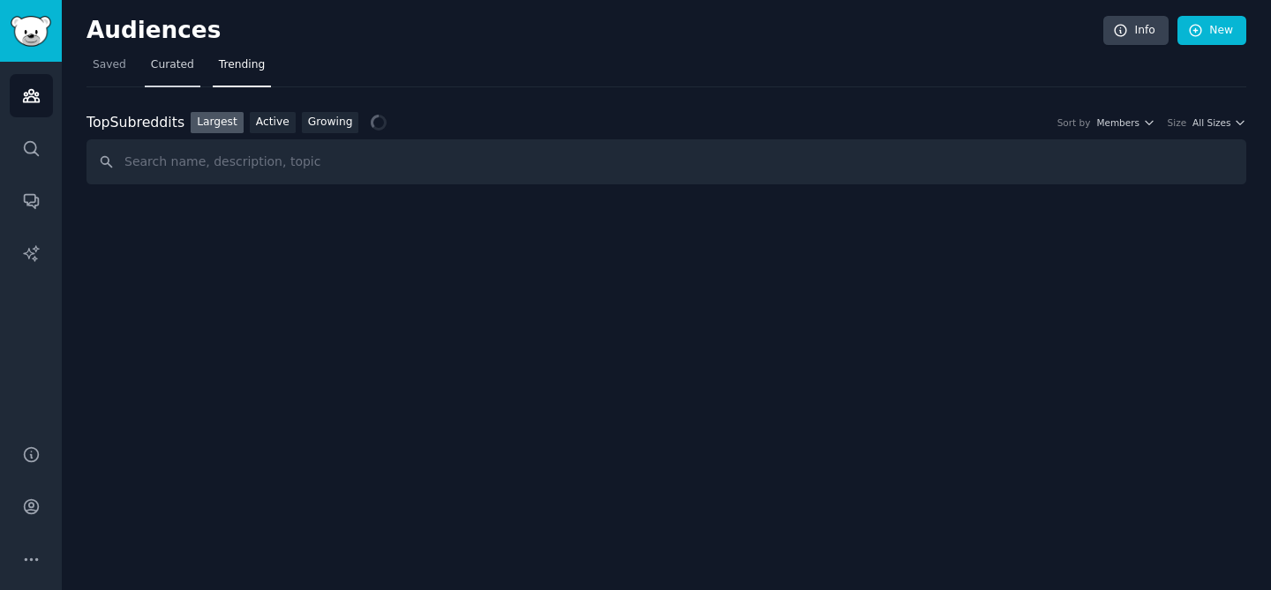
click at [170, 69] on span "Curated" at bounding box center [172, 65] width 43 height 16
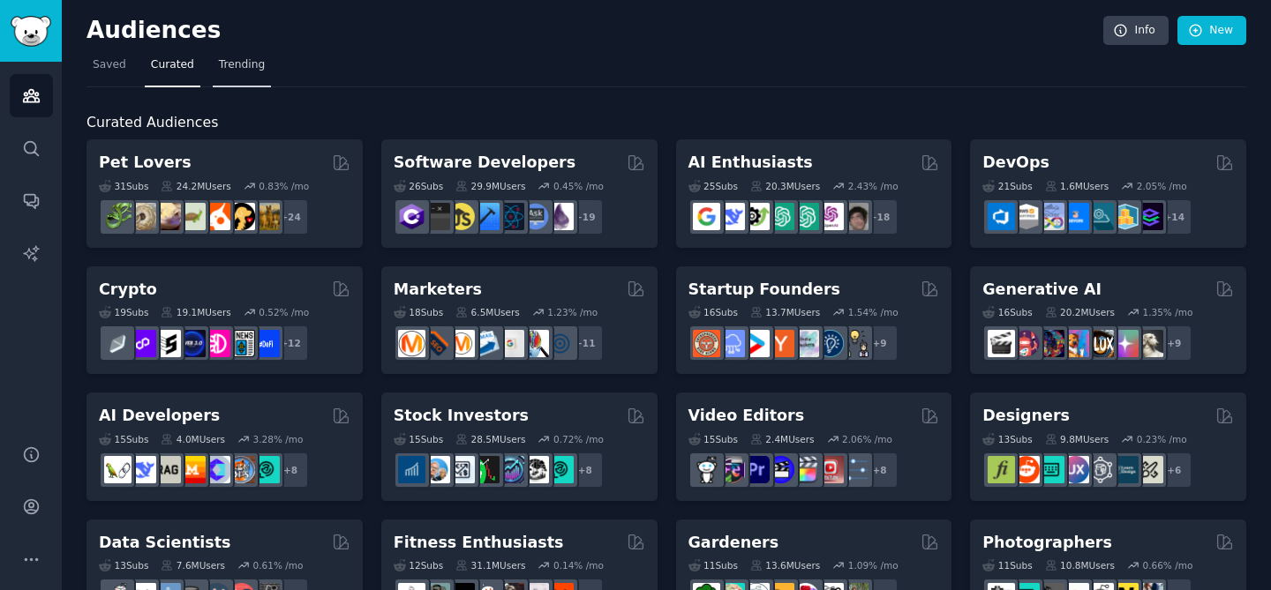
click at [220, 64] on span "Trending" at bounding box center [242, 65] width 46 height 16
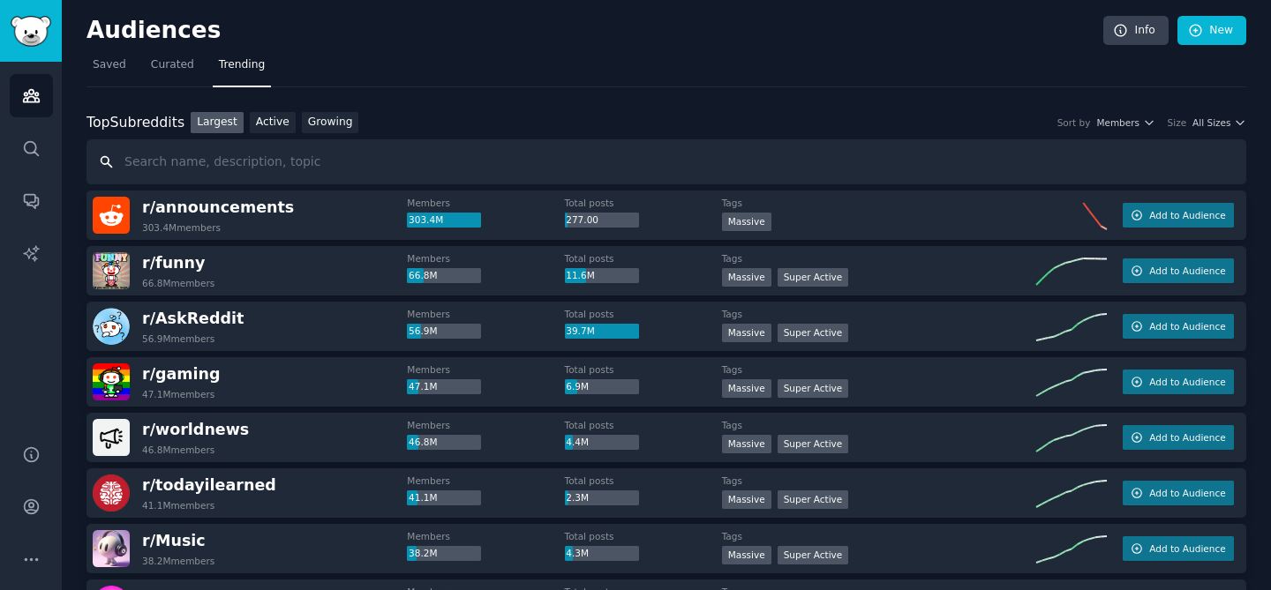
click at [250, 163] on input "text" at bounding box center [665, 161] width 1159 height 45
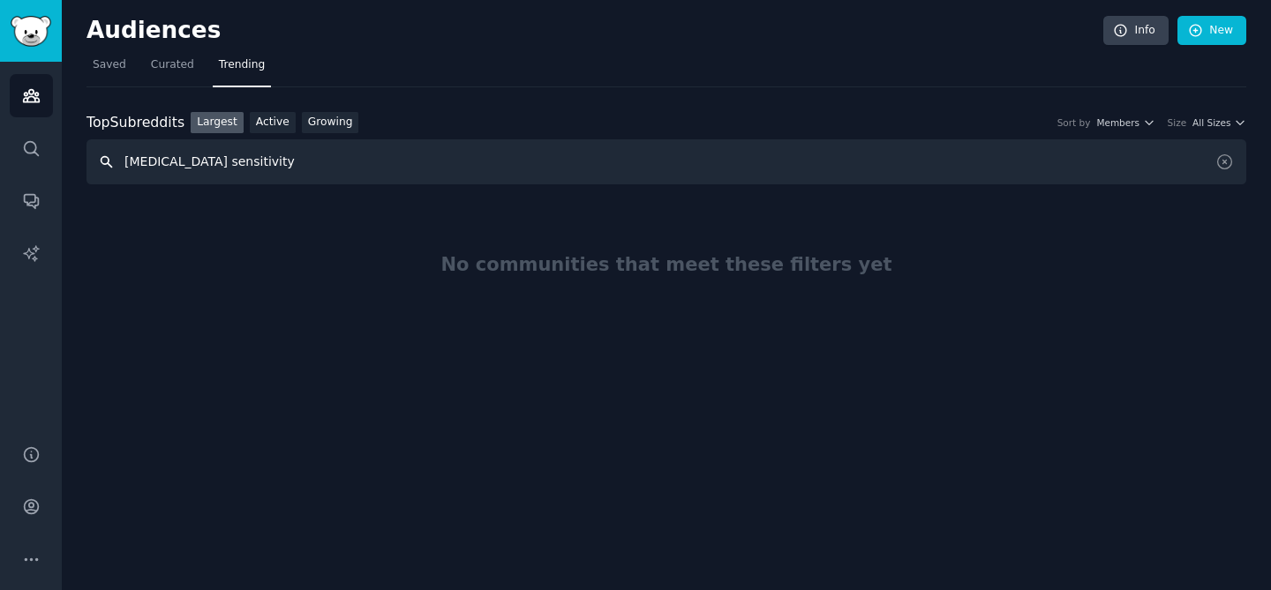
click at [206, 173] on input "[MEDICAL_DATA] sensitivity" at bounding box center [665, 161] width 1159 height 45
type input "[MEDICAL_DATA]"
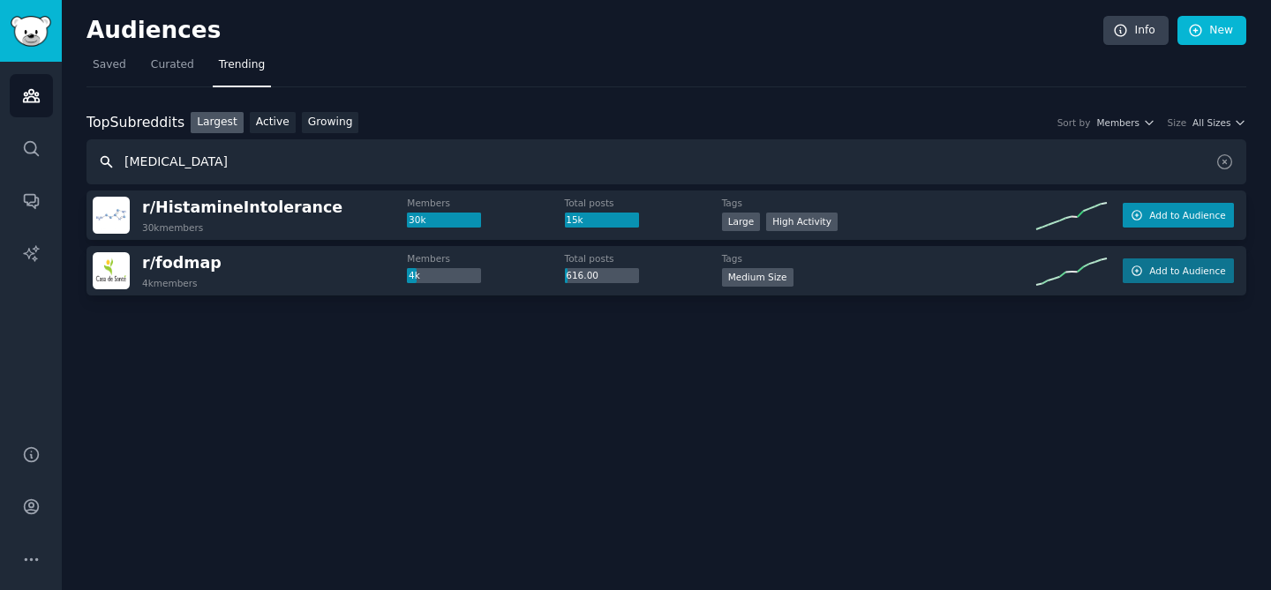
click at [1191, 219] on span "Add to Audience" at bounding box center [1187, 215] width 76 height 12
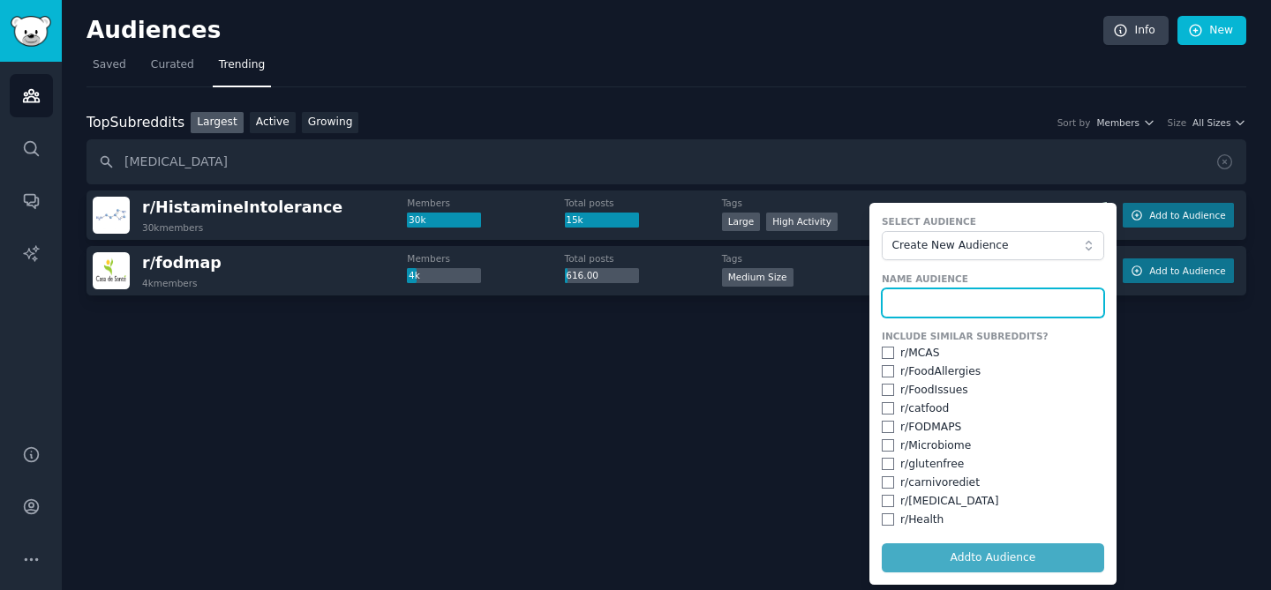
click at [1039, 300] on input "text" at bounding box center [993, 304] width 222 height 30
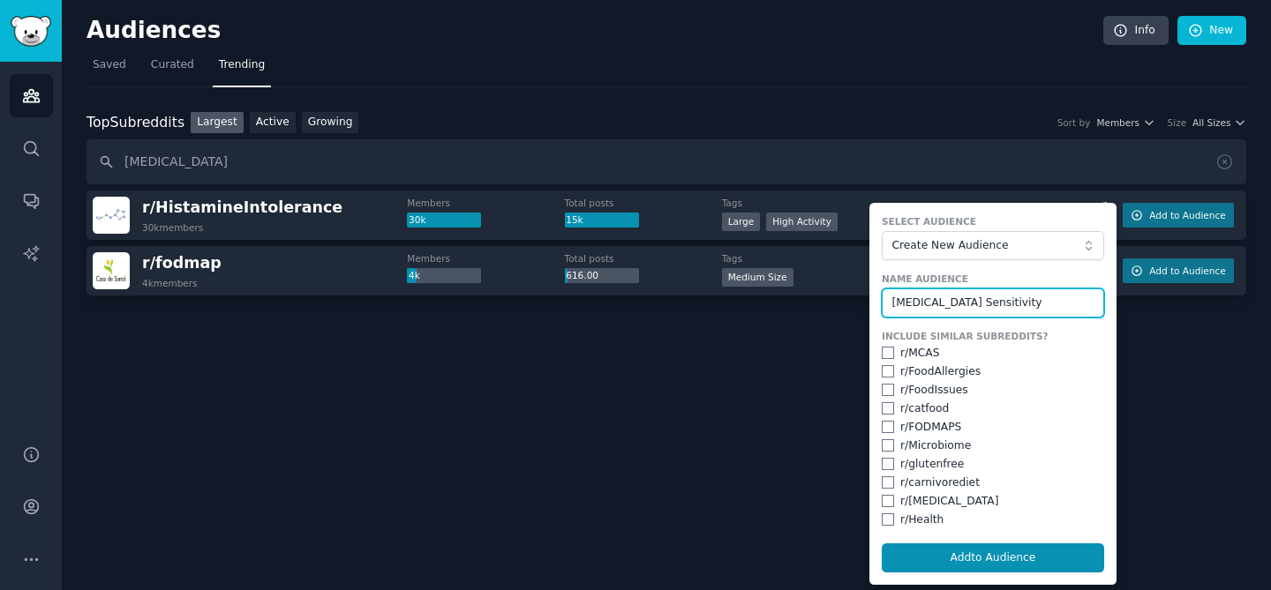
type input "[MEDICAL_DATA] Sensitivity"
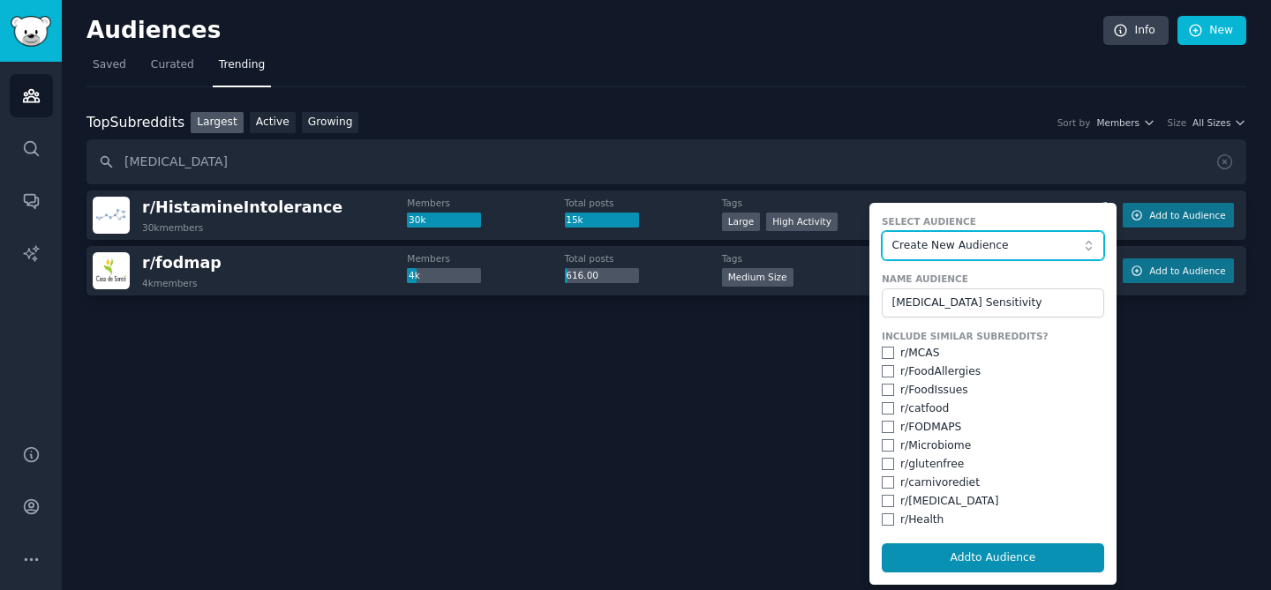
click at [1026, 247] on span "Create New Audience" at bounding box center [987, 246] width 193 height 16
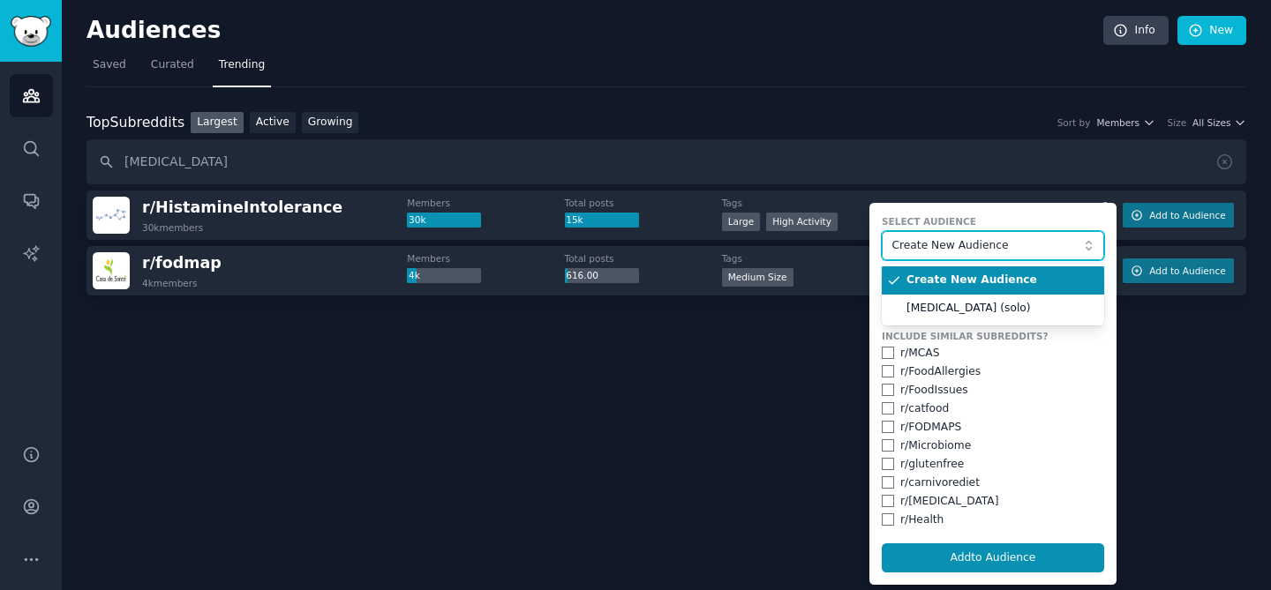
click at [1026, 247] on span "Create New Audience" at bounding box center [987, 246] width 193 height 16
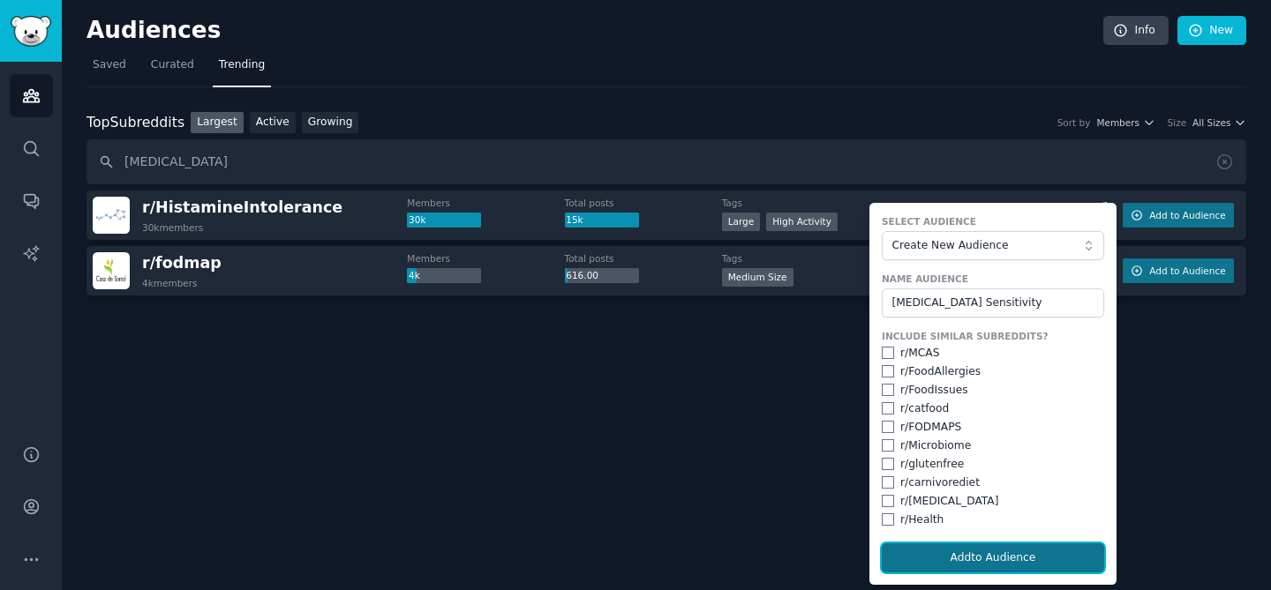
click at [980, 563] on button "Add to Audience" at bounding box center [993, 559] width 222 height 30
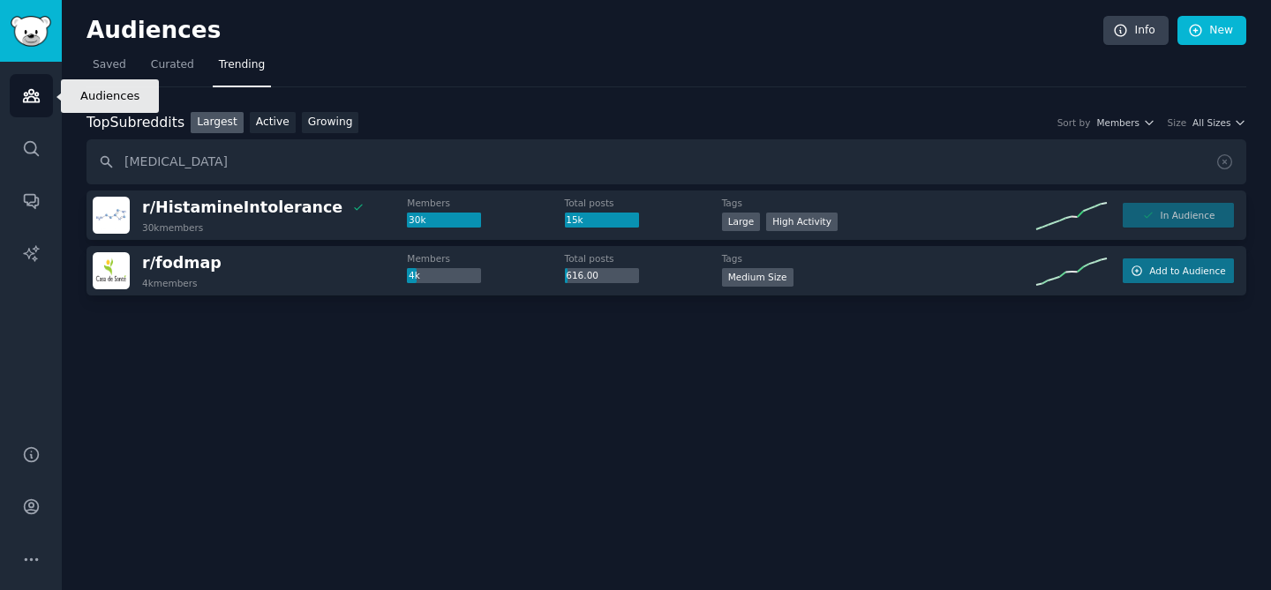
click at [31, 99] on icon "Sidebar" at bounding box center [31, 95] width 19 height 19
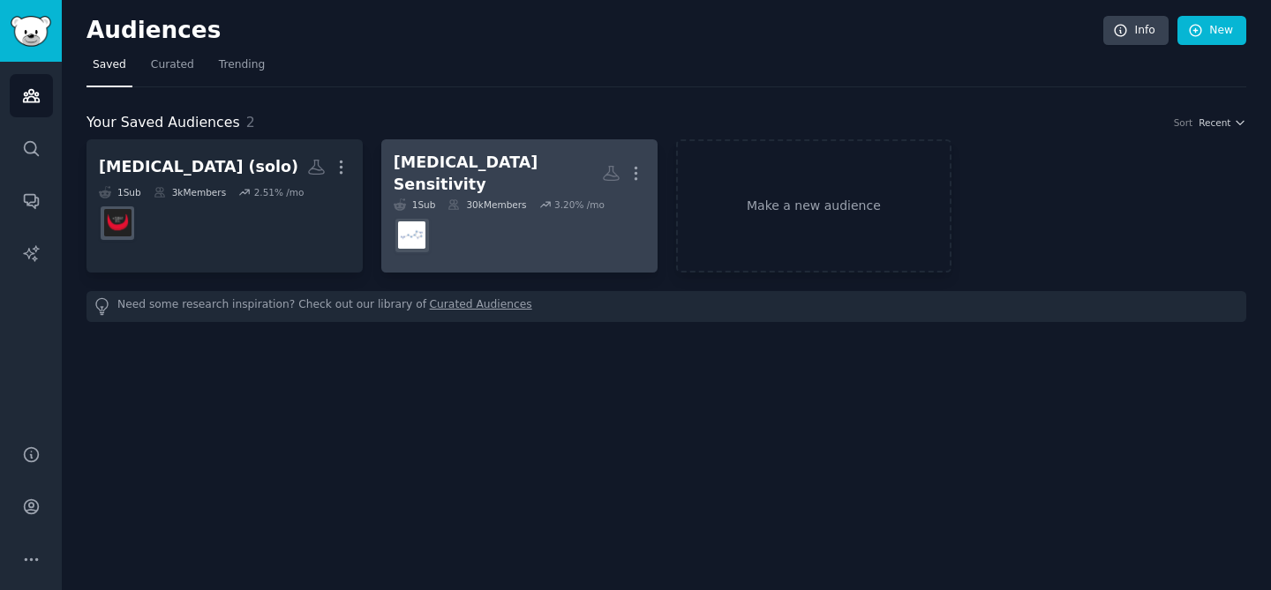
click at [503, 175] on div "[MEDICAL_DATA] Sensitivity" at bounding box center [498, 173] width 208 height 43
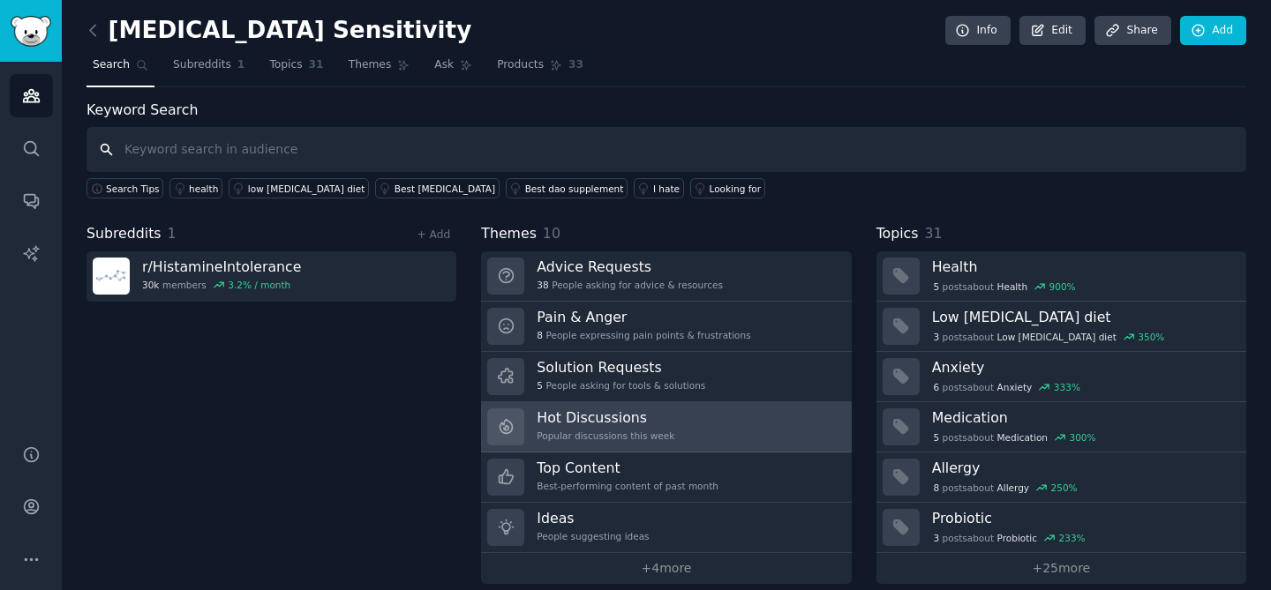
scroll to position [1, 0]
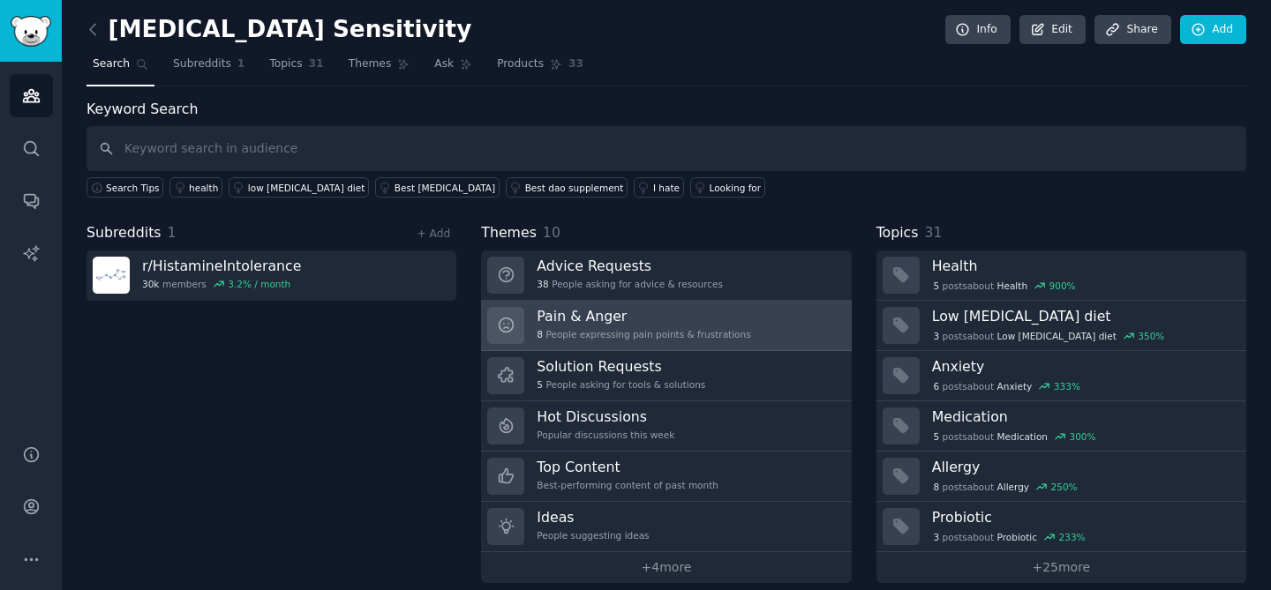
click at [694, 315] on h3 "Pain & Anger" at bounding box center [644, 316] width 214 height 19
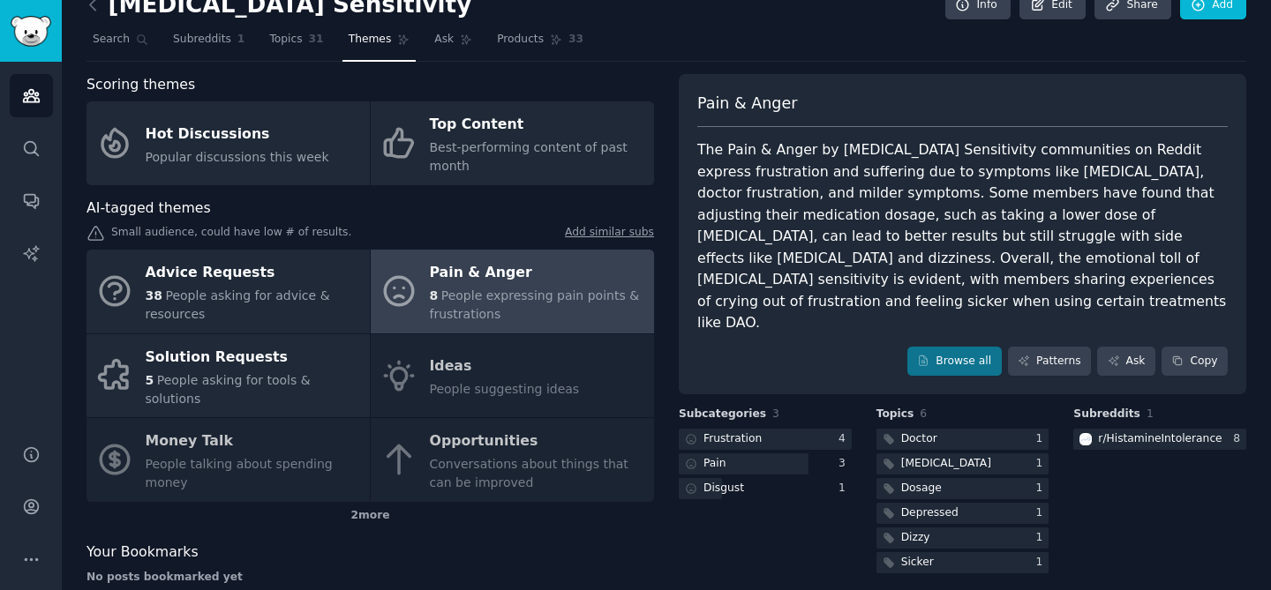
scroll to position [39, 0]
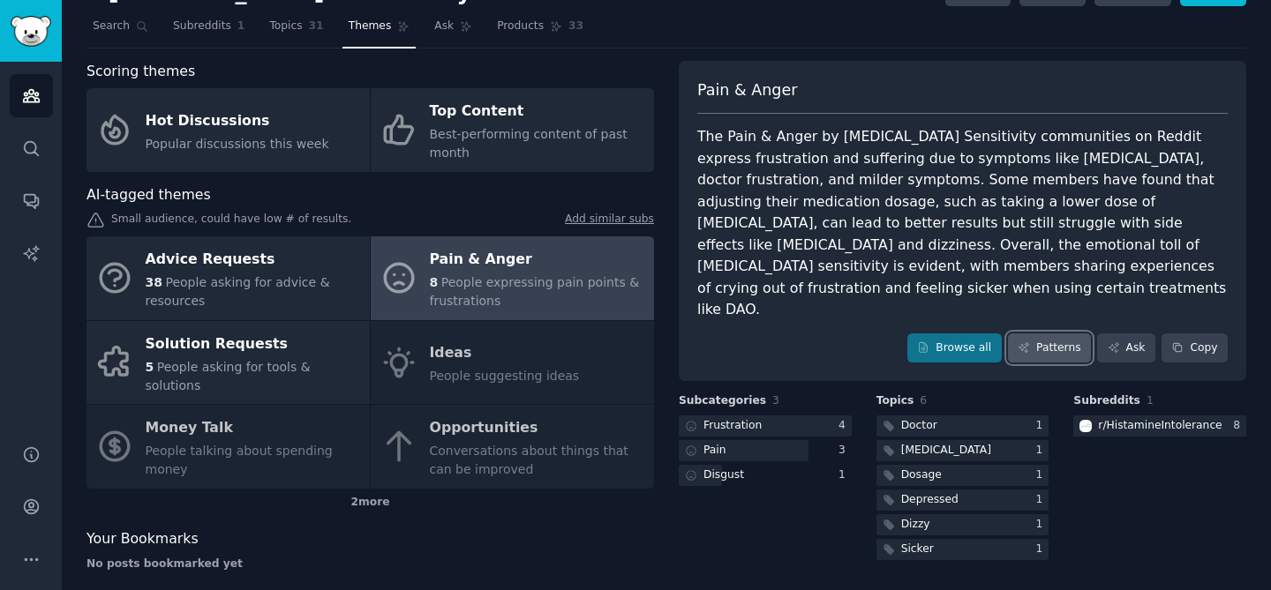
click at [1050, 334] on link "Patterns" at bounding box center [1049, 349] width 83 height 30
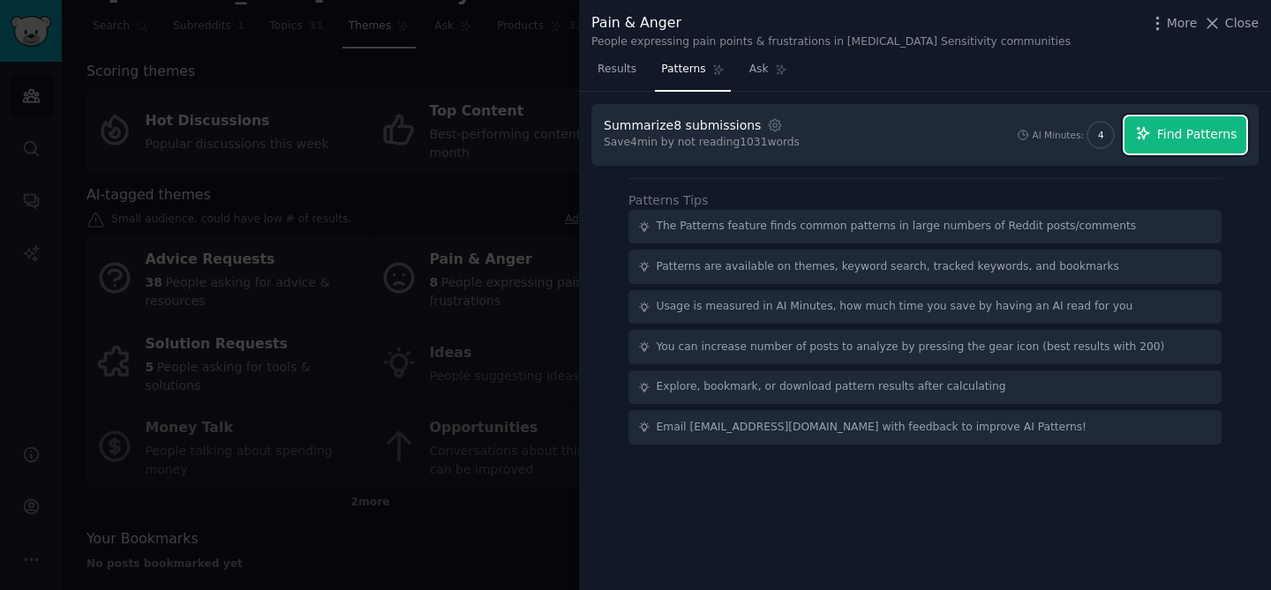
click at [1177, 136] on span "Find Patterns" at bounding box center [1197, 134] width 80 height 19
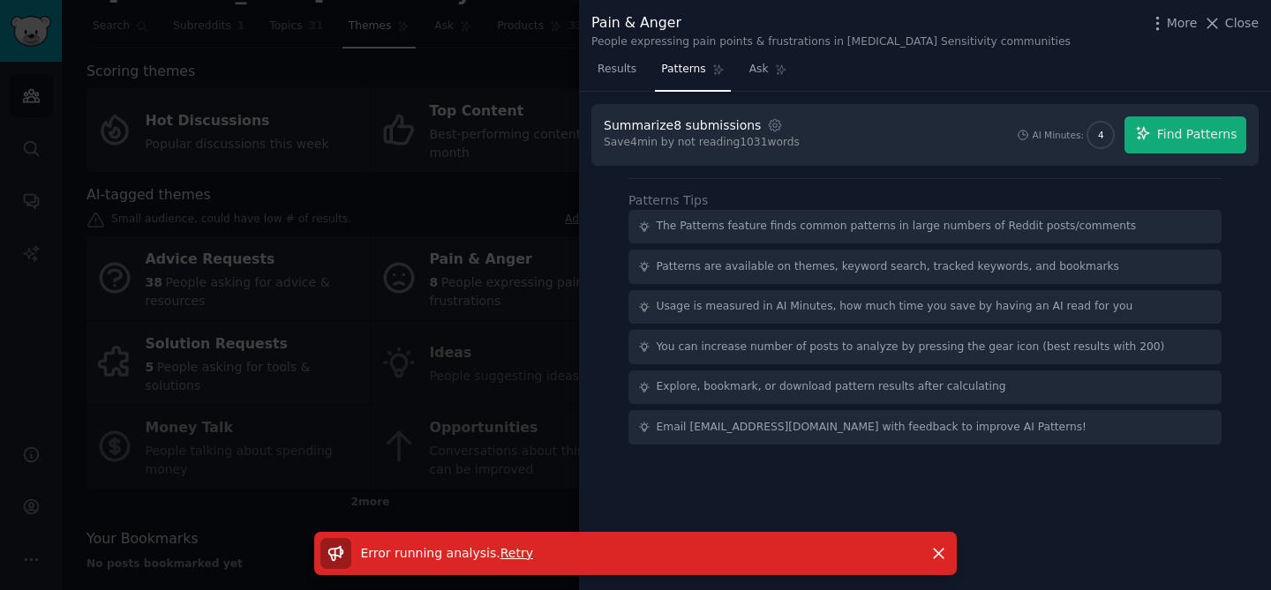
click at [512, 556] on span "Retry" at bounding box center [516, 553] width 33 height 14
click at [936, 549] on icon "button" at bounding box center [938, 553] width 19 height 19
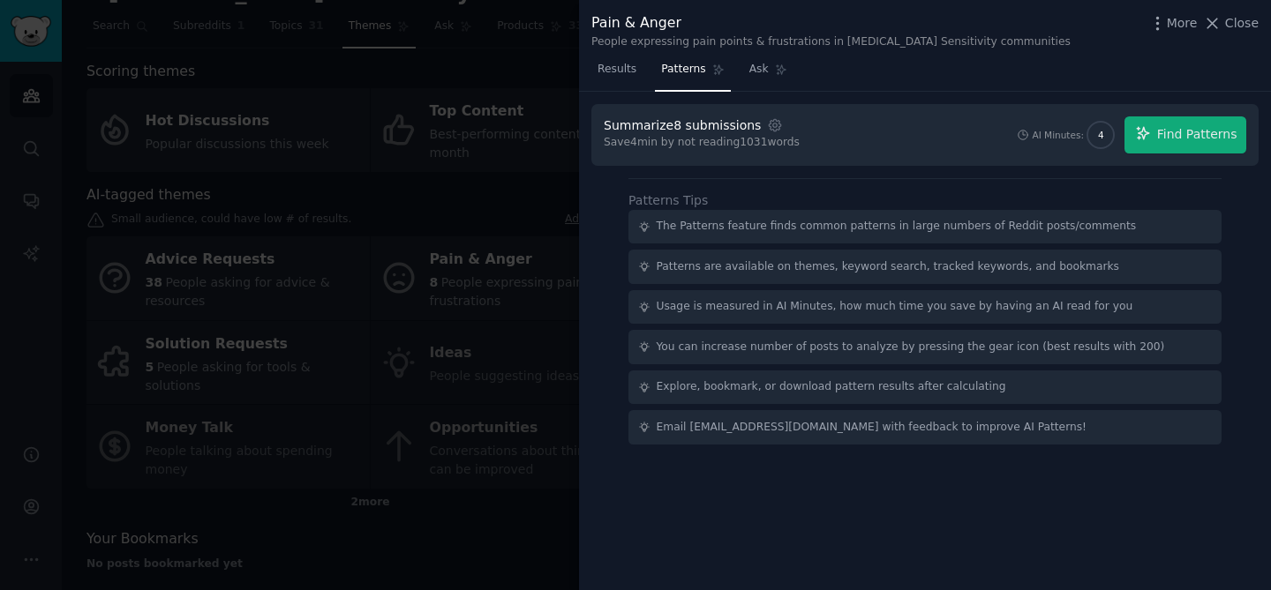
click at [920, 148] on div "Summarize 8 submissions Settings Save 4 min by not reading 1031 words AI Minute…" at bounding box center [925, 134] width 642 height 37
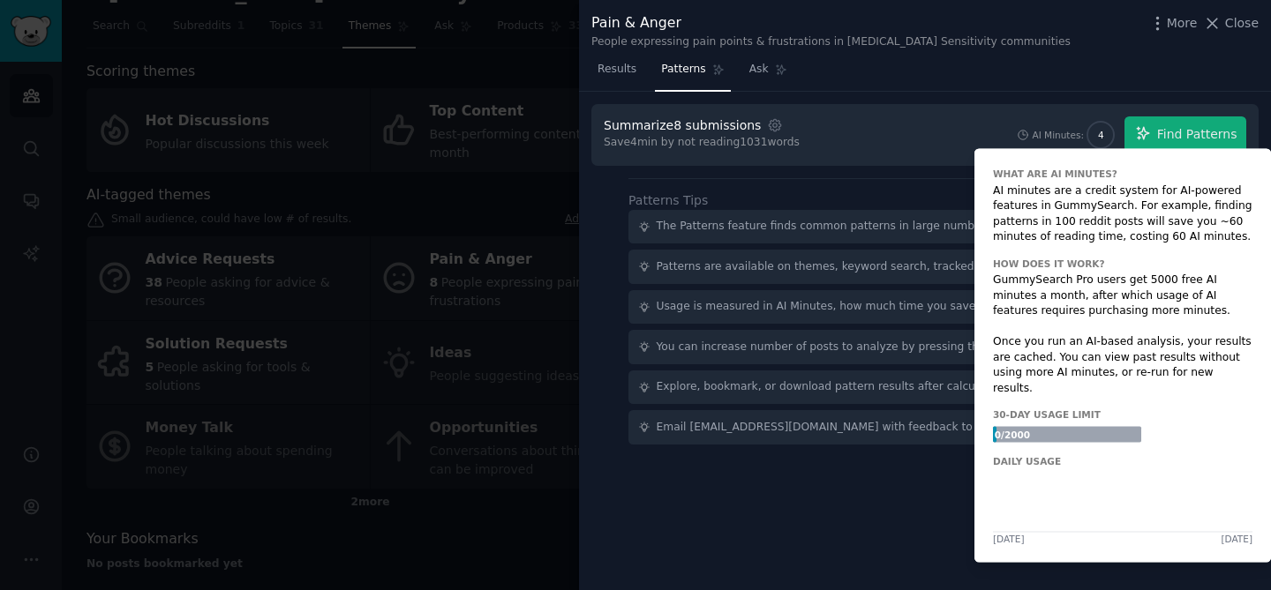
click at [1098, 138] on span "4" at bounding box center [1100, 135] width 25 height 12
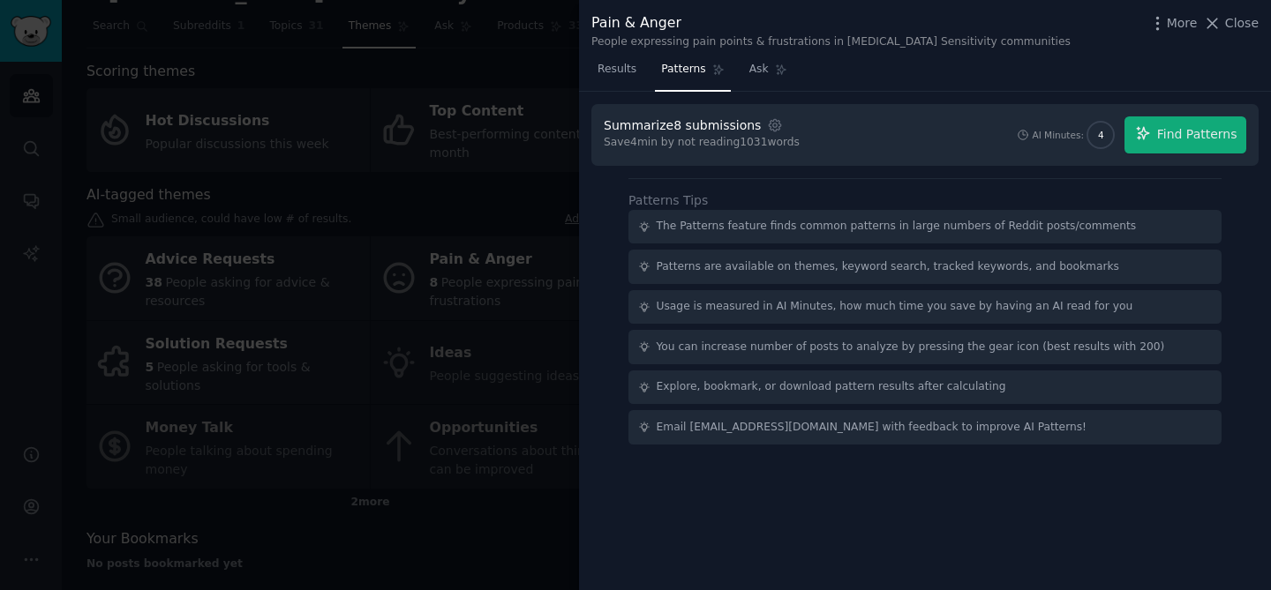
click at [969, 131] on div "Summarize 8 submissions Settings Save 4 min by not reading 1031 words AI Minute…" at bounding box center [925, 134] width 642 height 37
click at [999, 232] on div "The Patterns feature finds common patterns in large numbers of Reddit posts/com…" at bounding box center [897, 227] width 480 height 16
click at [1197, 130] on span "Find Patterns" at bounding box center [1197, 134] width 80 height 19
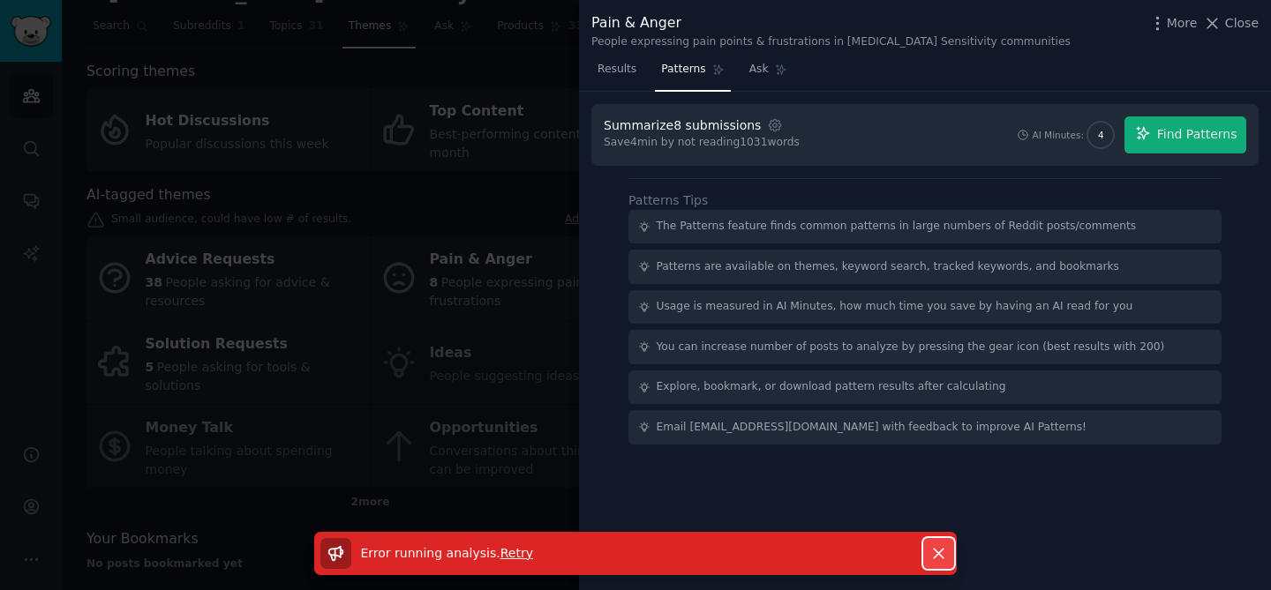
click at [940, 544] on icon "button" at bounding box center [938, 553] width 19 height 19
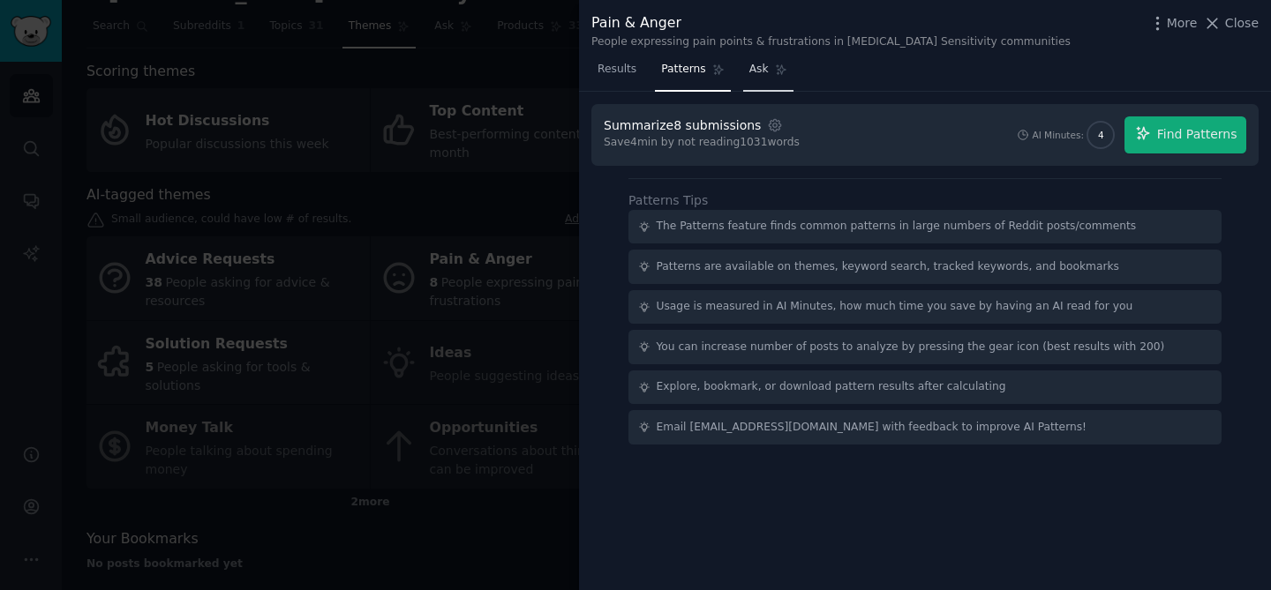
click at [744, 73] on link "Ask" at bounding box center [768, 74] width 50 height 36
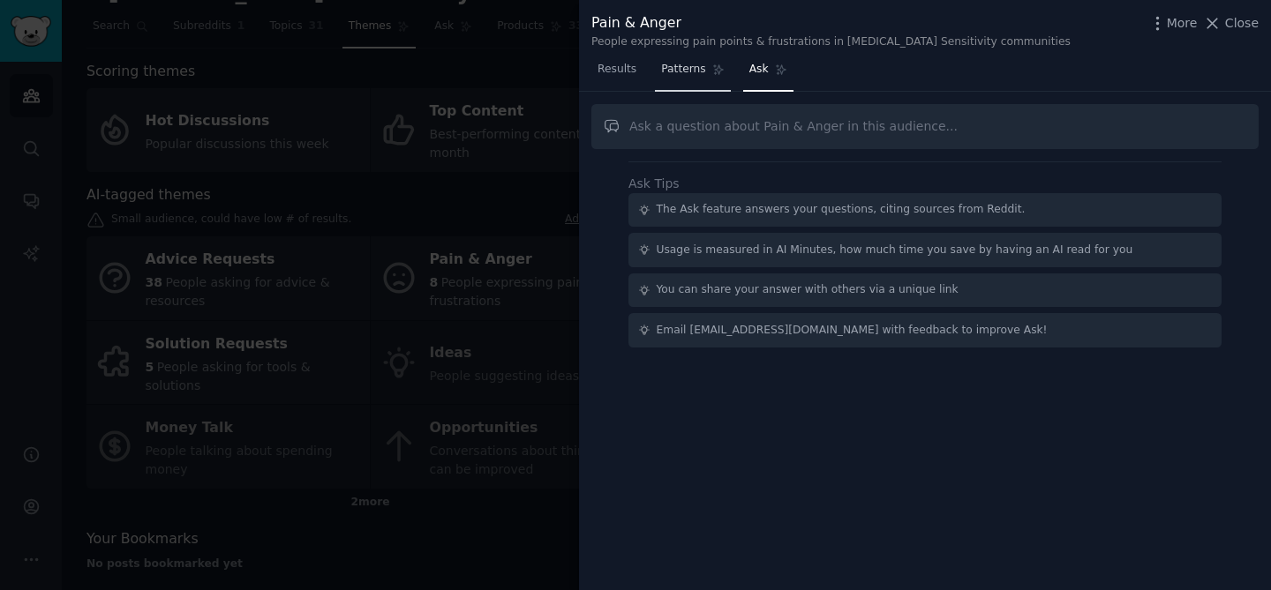
click at [679, 67] on span "Patterns" at bounding box center [683, 70] width 44 height 16
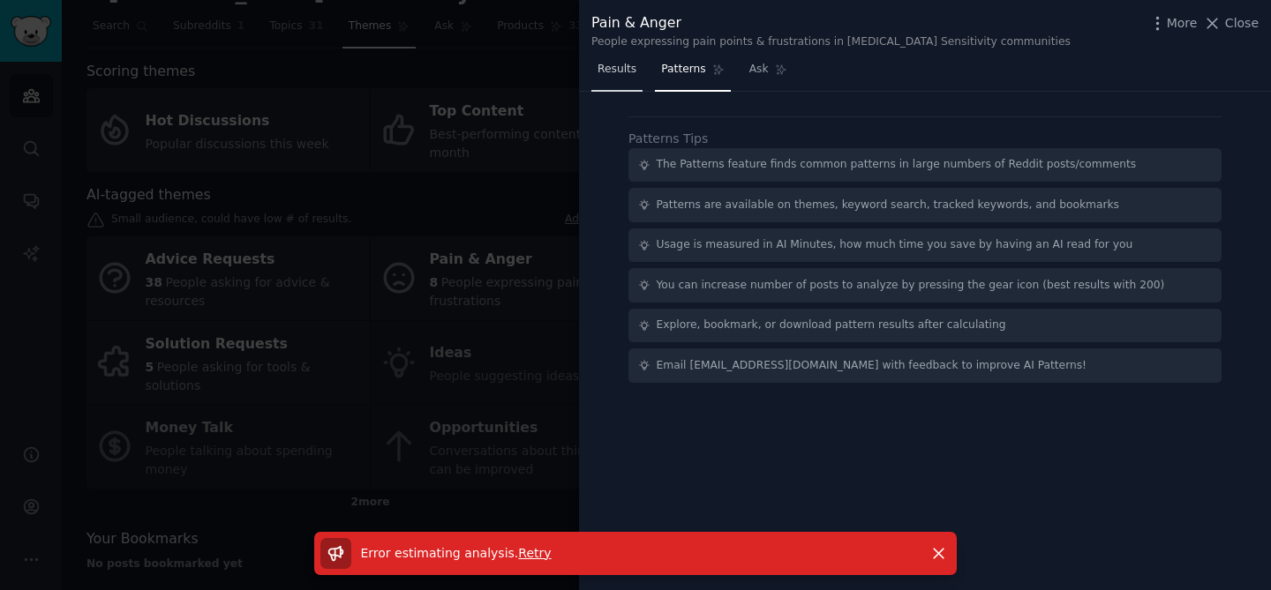
click at [628, 68] on span "Results" at bounding box center [616, 70] width 39 height 16
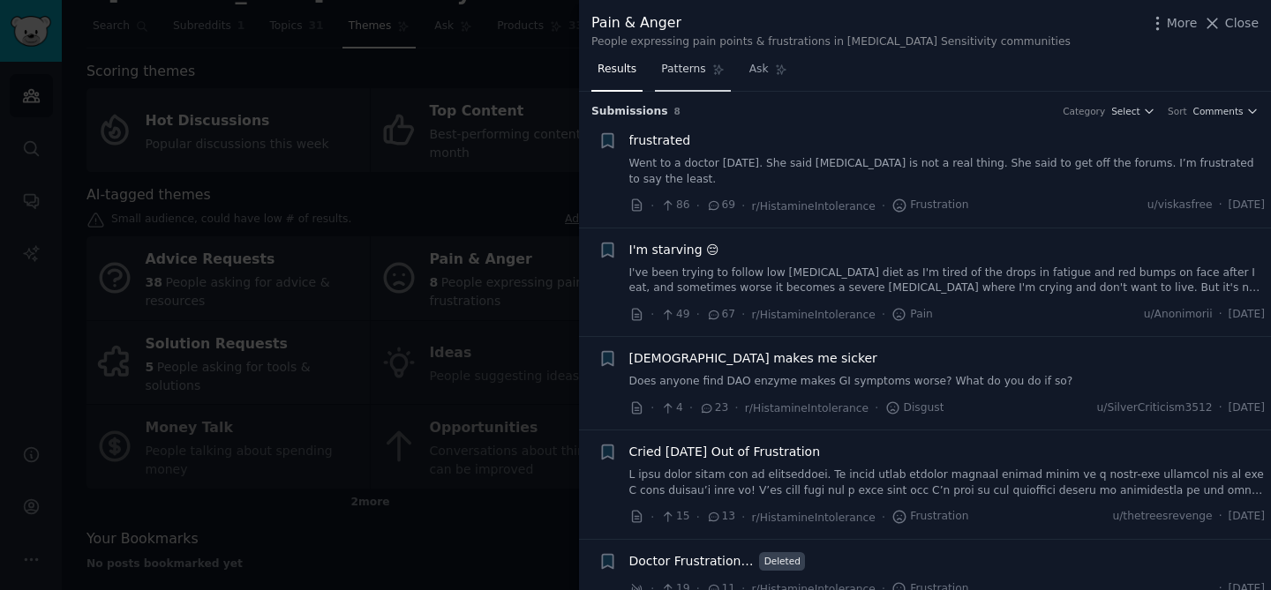
click at [686, 66] on span "Patterns" at bounding box center [683, 70] width 44 height 16
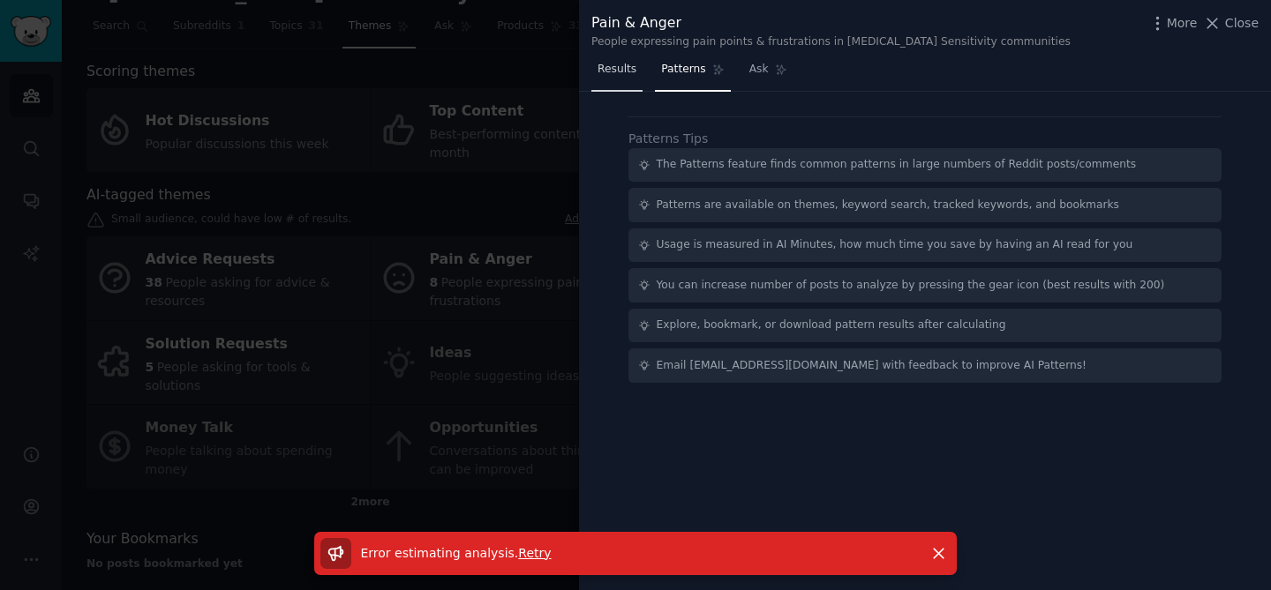
click at [629, 62] on span "Results" at bounding box center [616, 70] width 39 height 16
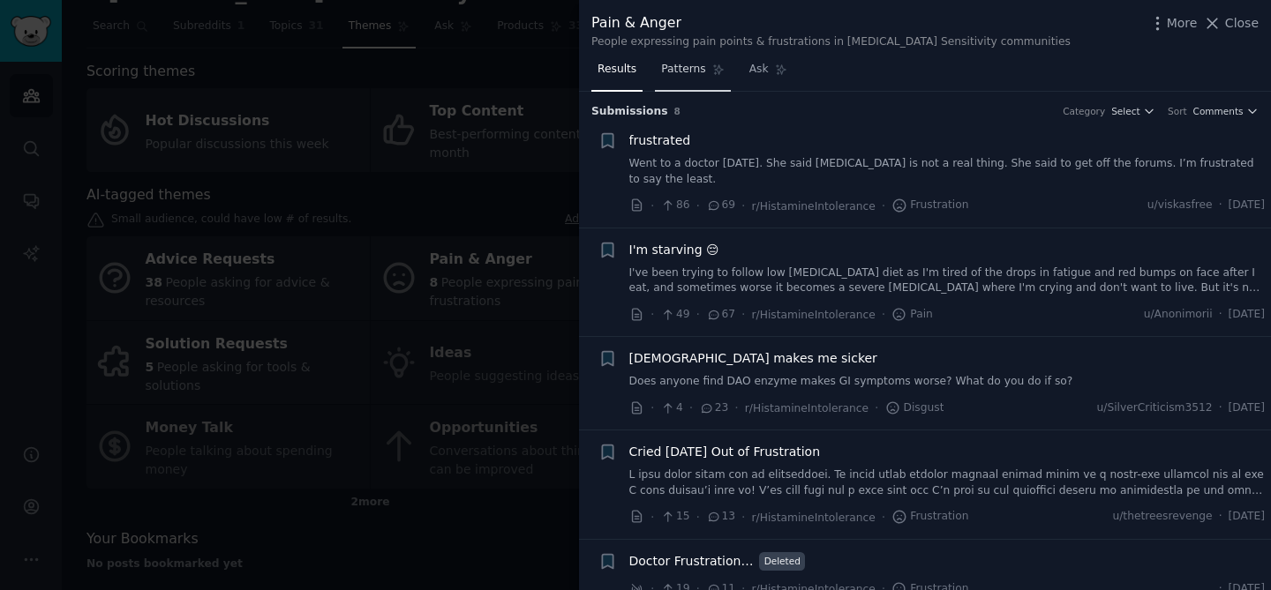
click at [696, 75] on span "Patterns" at bounding box center [683, 70] width 44 height 16
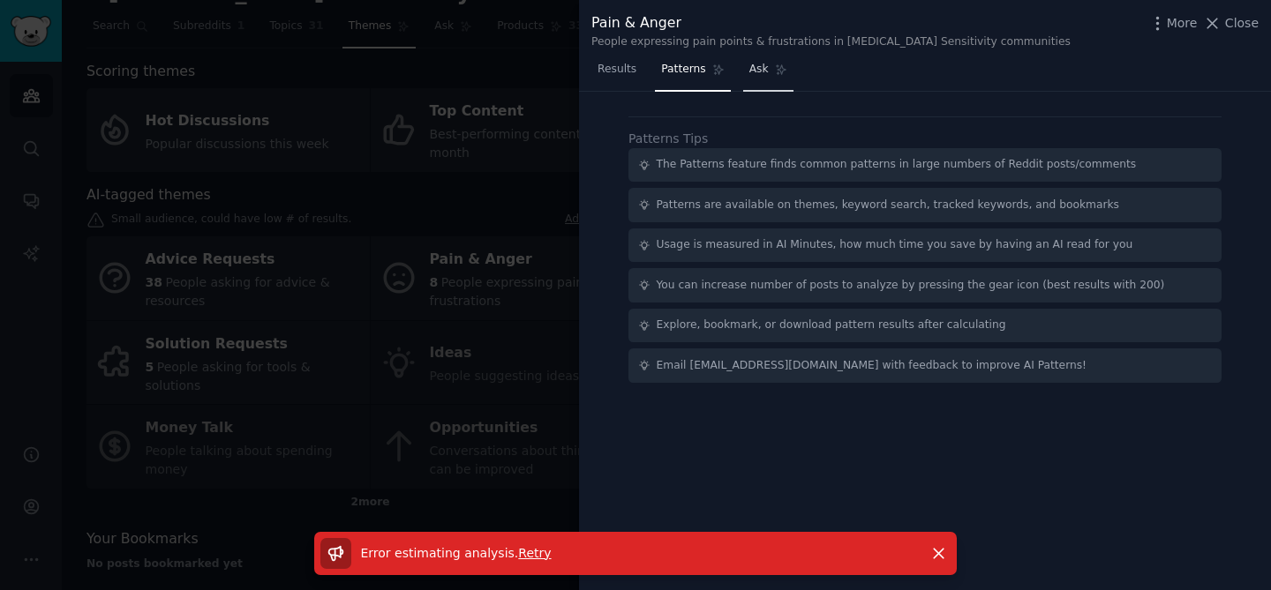
click at [754, 77] on link "Ask" at bounding box center [768, 74] width 50 height 36
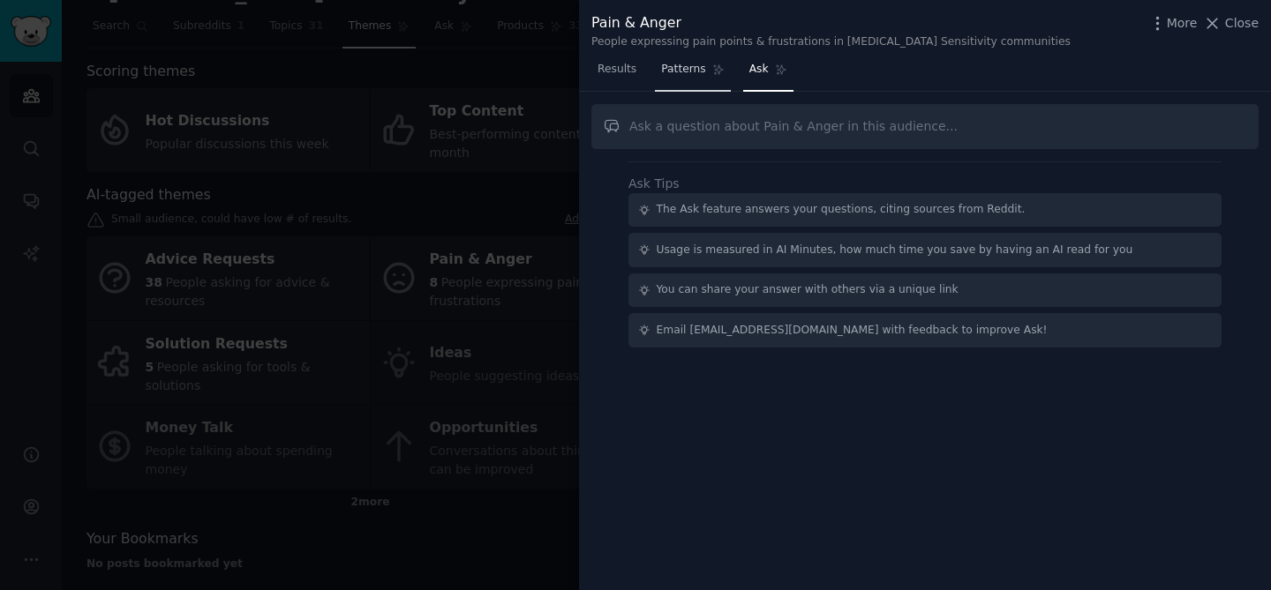
click at [685, 84] on link "Patterns" at bounding box center [692, 74] width 75 height 36
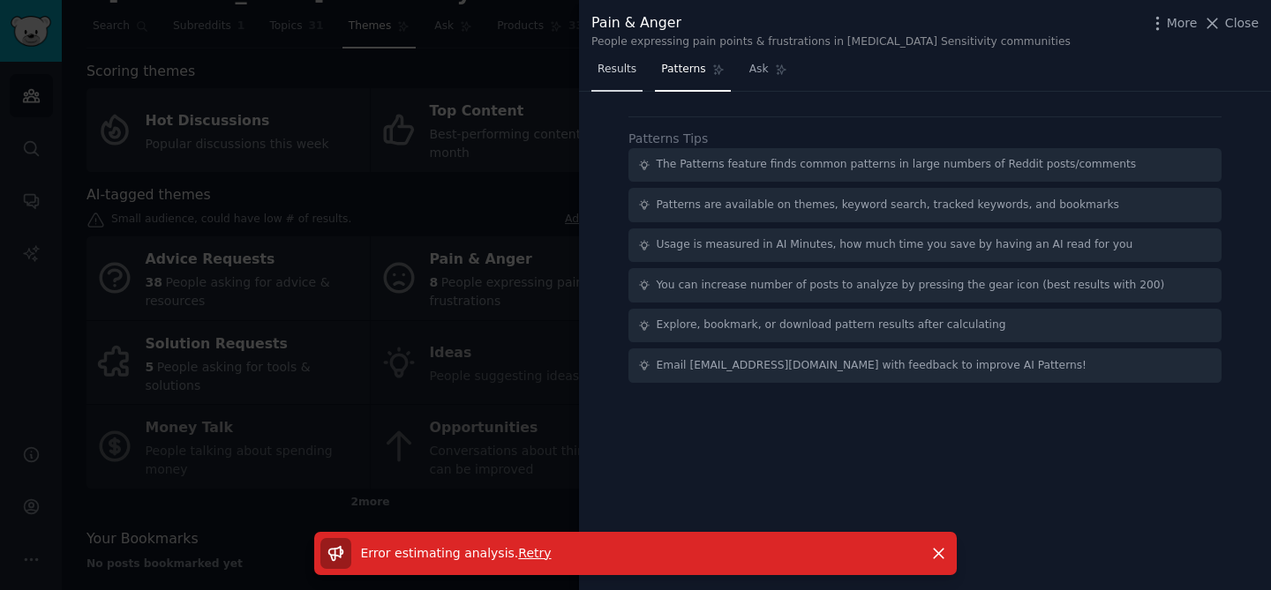
click at [613, 62] on span "Results" at bounding box center [616, 70] width 39 height 16
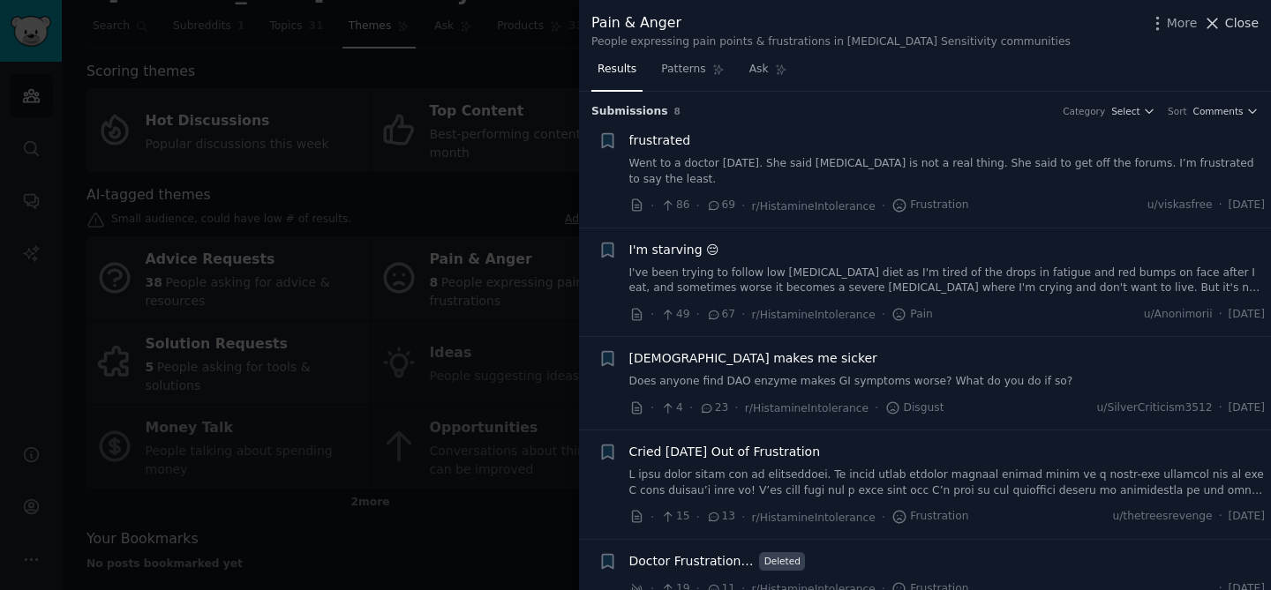
click at [1229, 19] on span "Close" at bounding box center [1242, 23] width 34 height 19
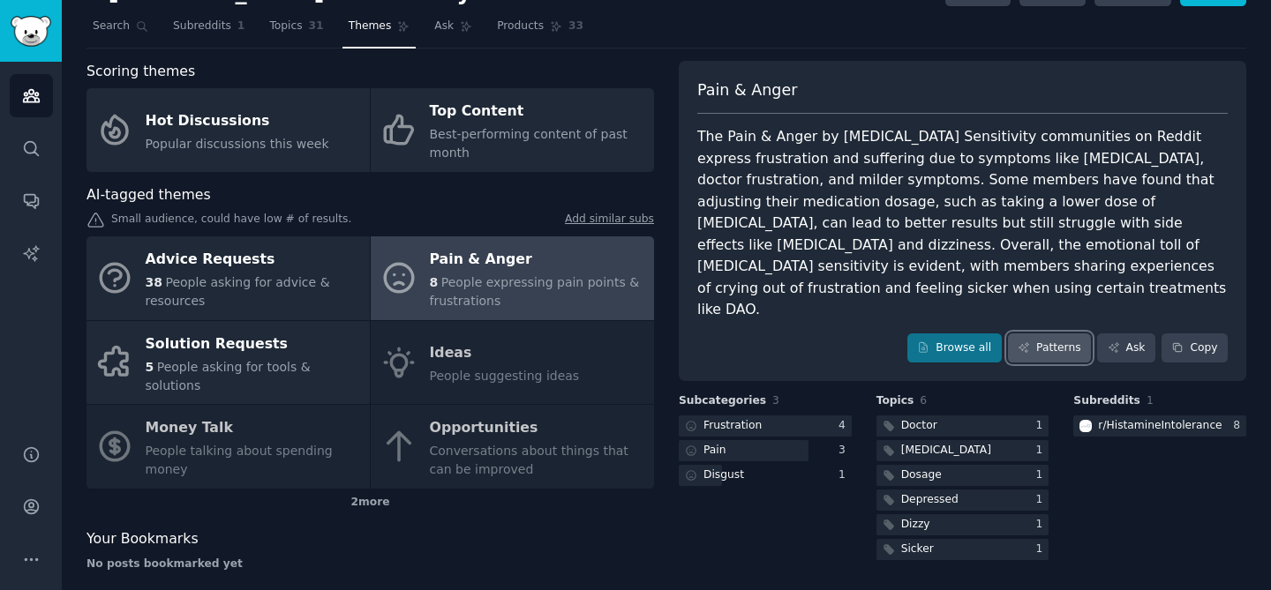
click at [1035, 334] on link "Patterns" at bounding box center [1049, 349] width 83 height 30
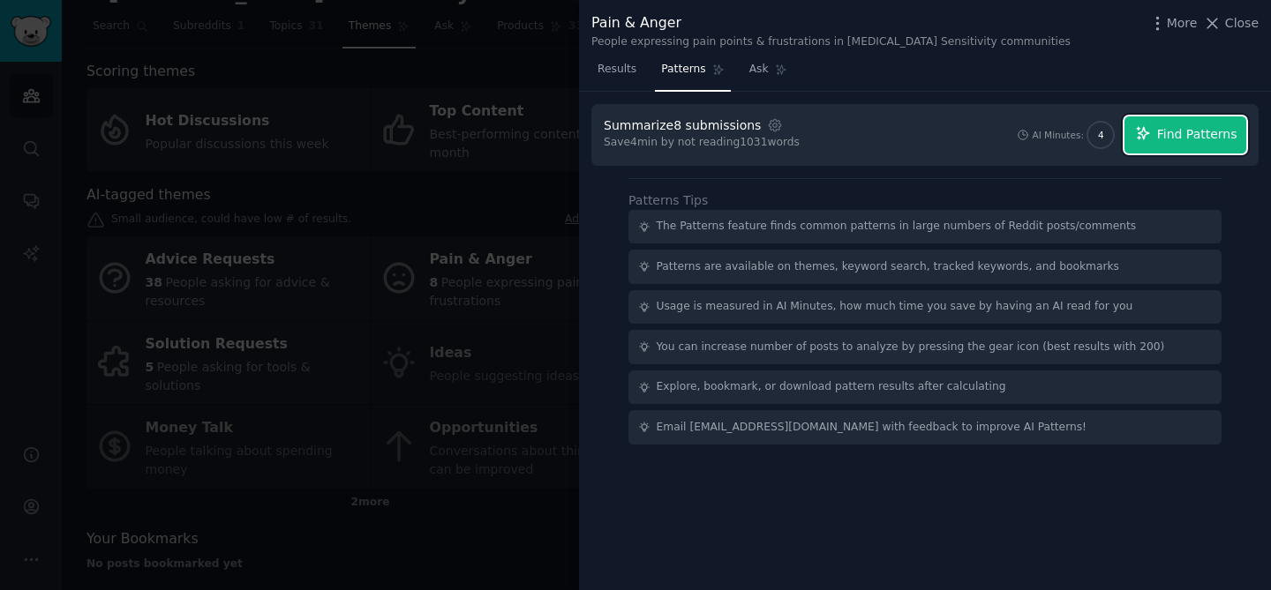
click at [1172, 134] on span "Find Patterns" at bounding box center [1197, 134] width 80 height 19
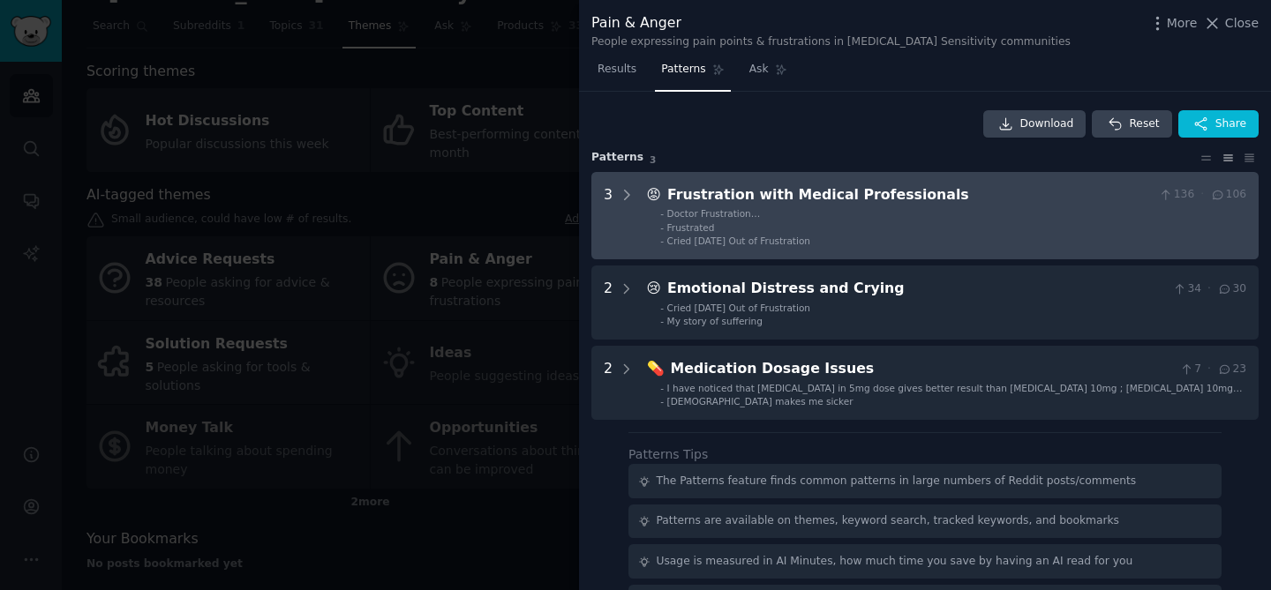
click at [873, 212] on li "- Doctor Frustration…" at bounding box center [953, 213] width 586 height 12
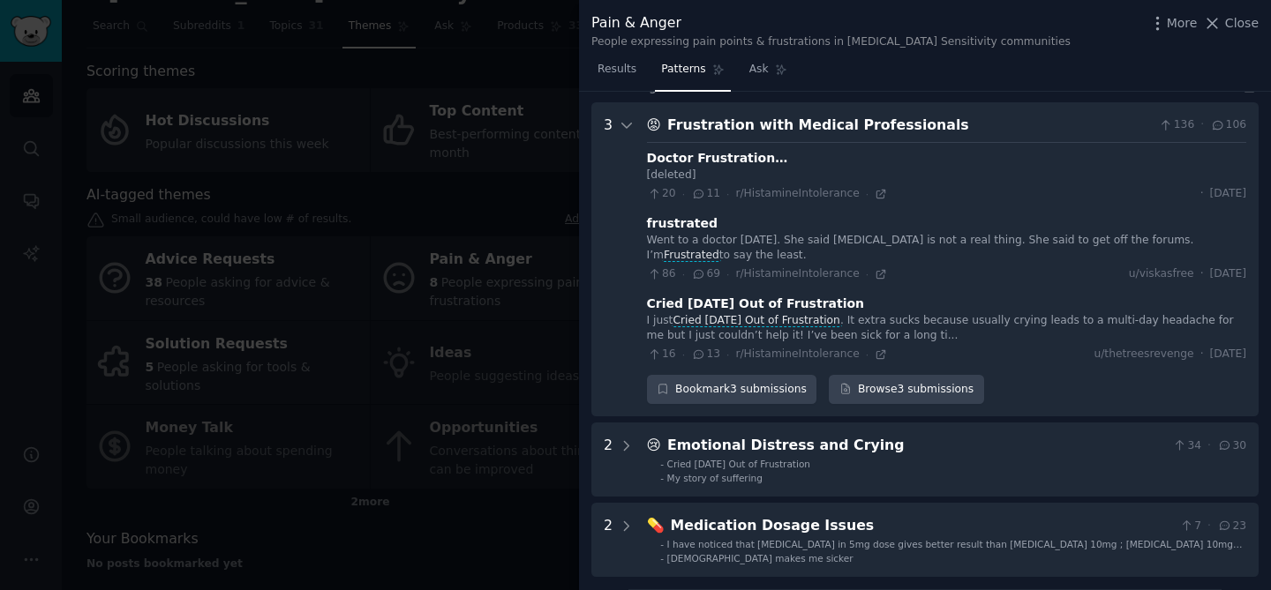
scroll to position [80, 0]
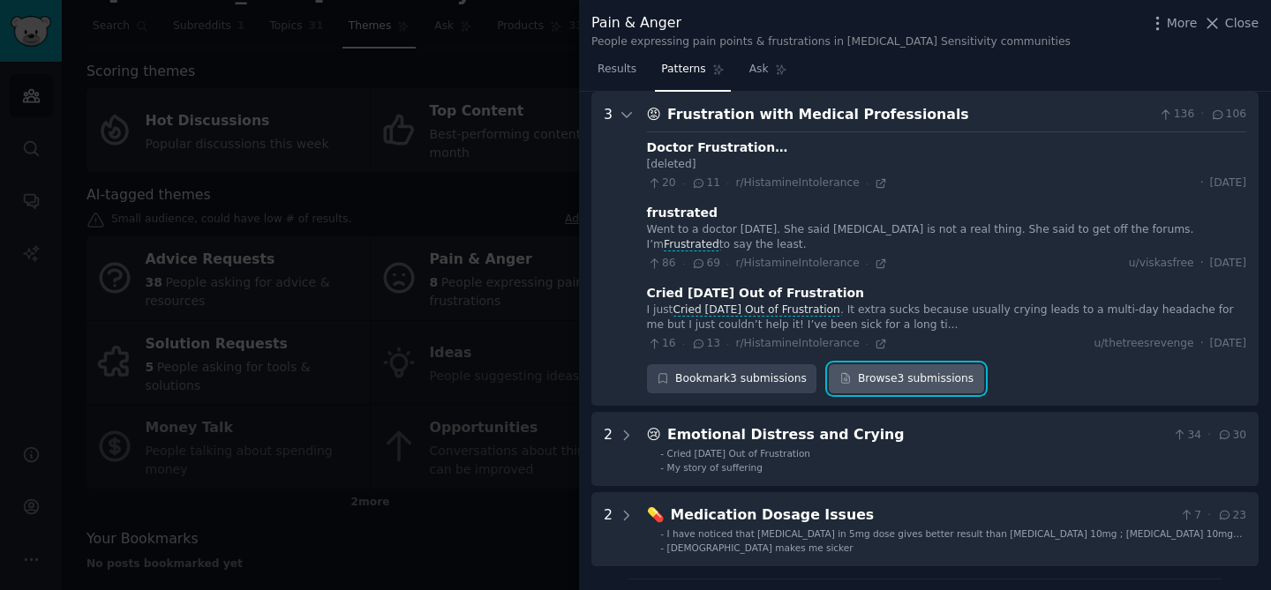
click at [897, 379] on link "Browse 3 submissions" at bounding box center [906, 379] width 154 height 30
